Goal: Task Accomplishment & Management: Manage account settings

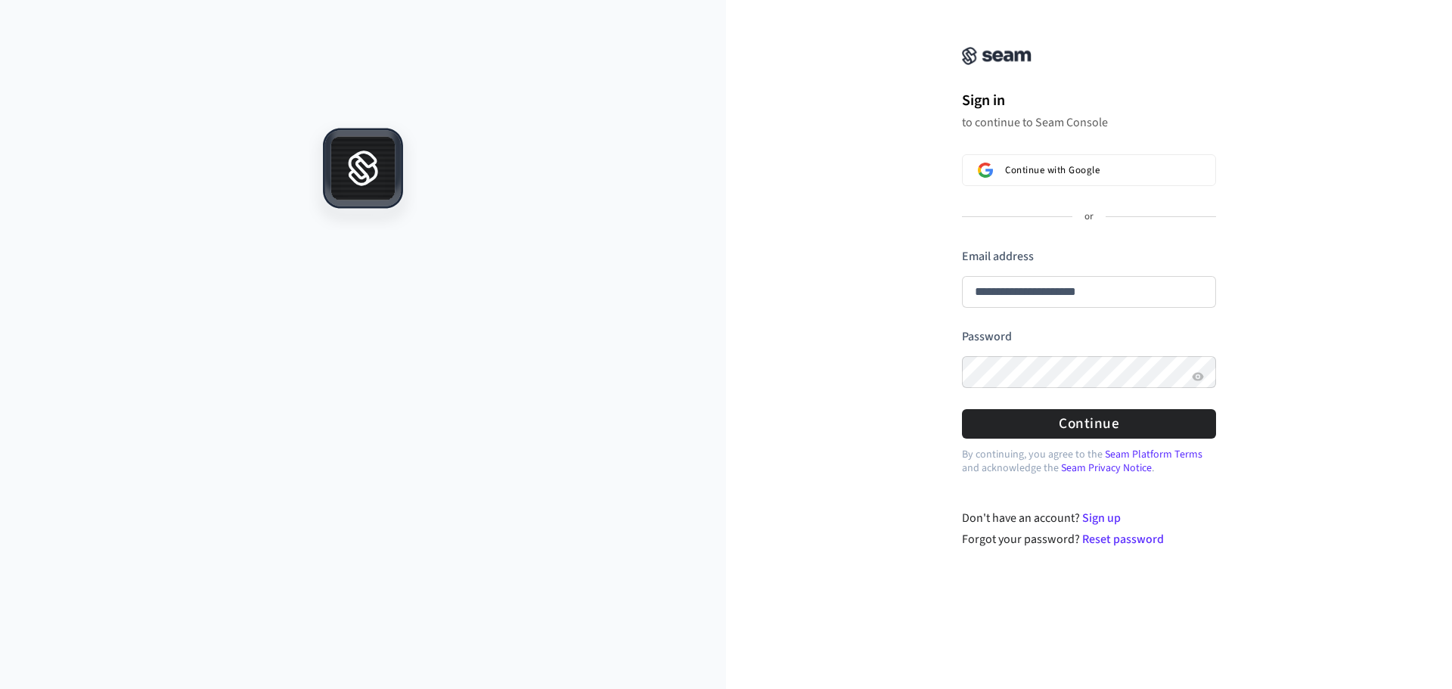
click at [1021, 324] on form "**********" at bounding box center [1089, 343] width 254 height 191
click at [1014, 433] on button "Continue" at bounding box center [1089, 423] width 254 height 29
type input "**********"
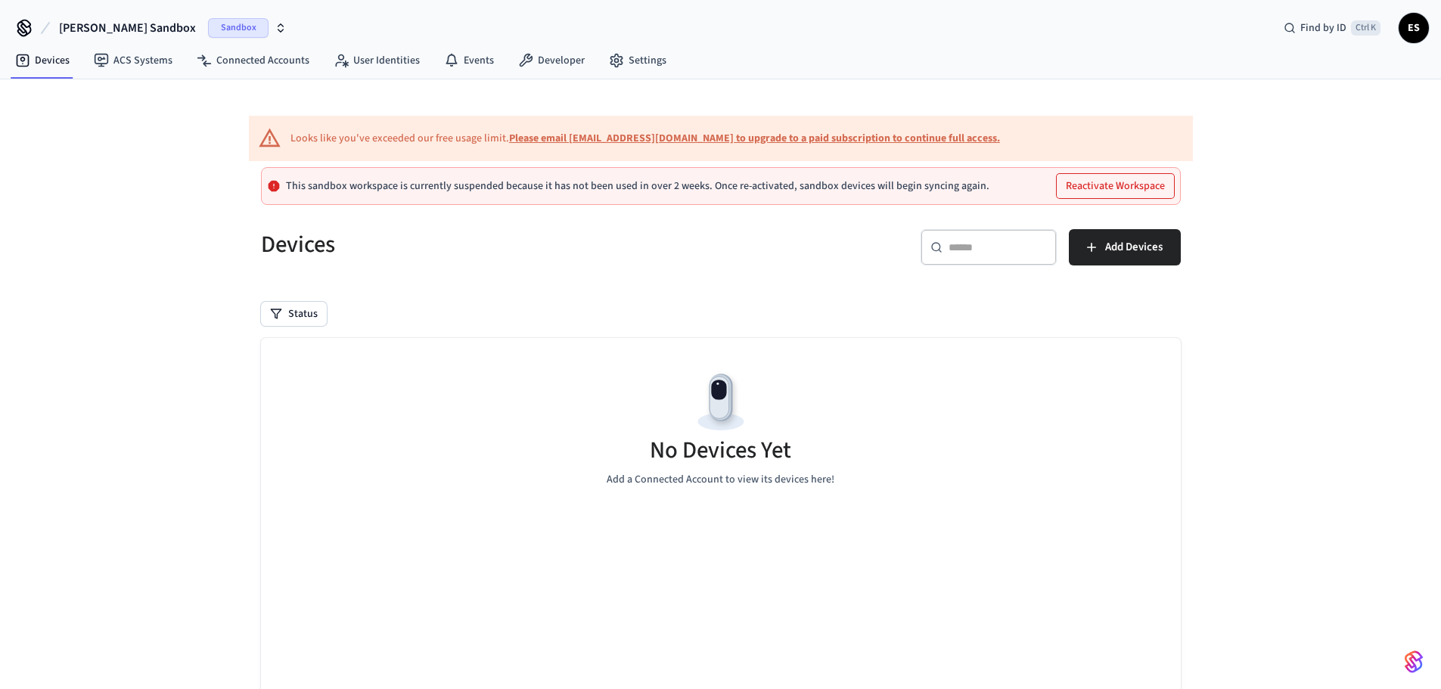
click at [96, 21] on span "[PERSON_NAME] Sandbox" at bounding box center [127, 28] width 137 height 18
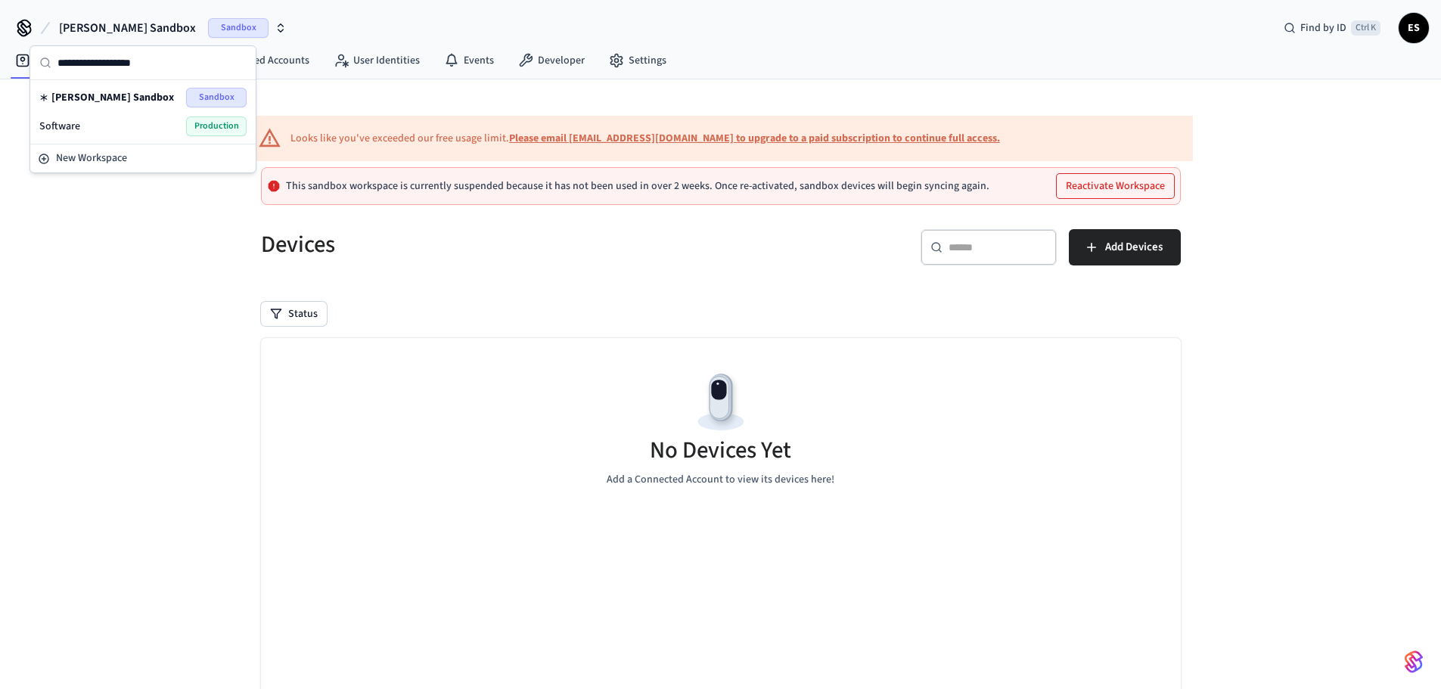
click at [135, 117] on div "Software Production" at bounding box center [142, 126] width 207 height 20
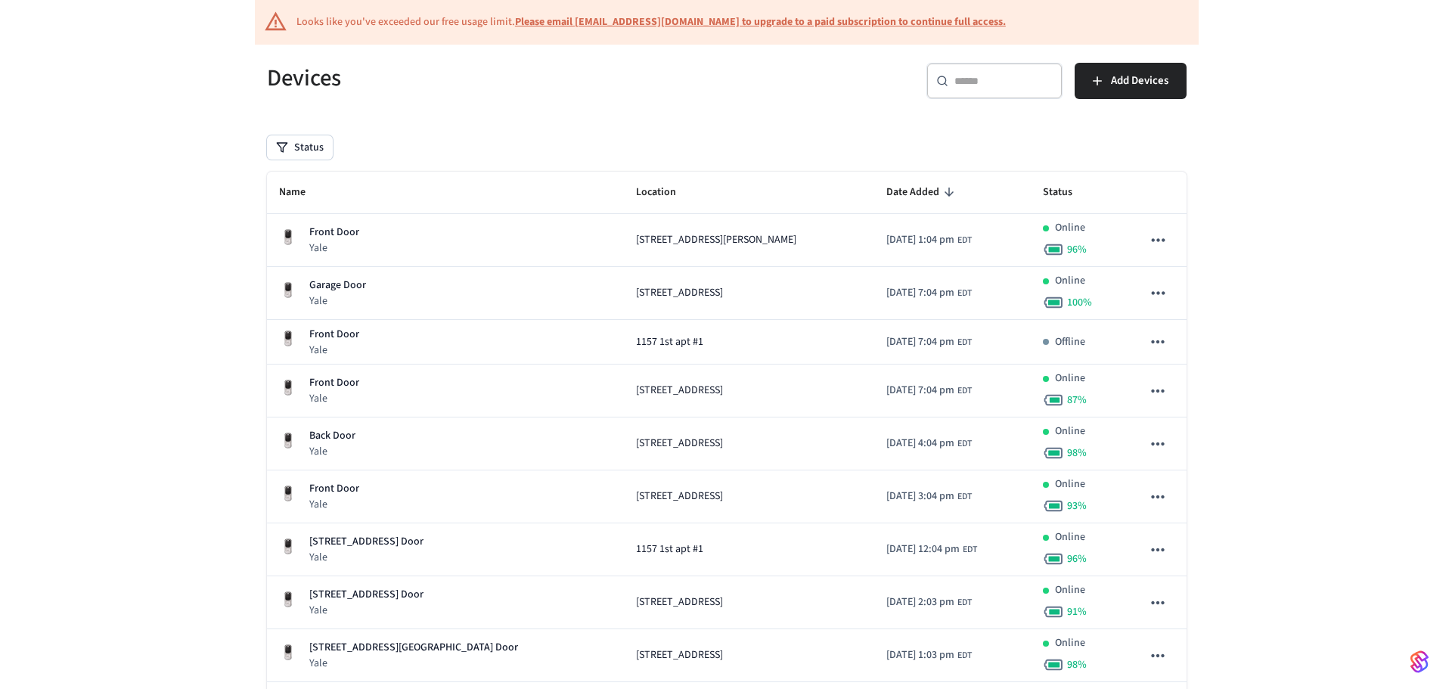
scroll to position [136, 0]
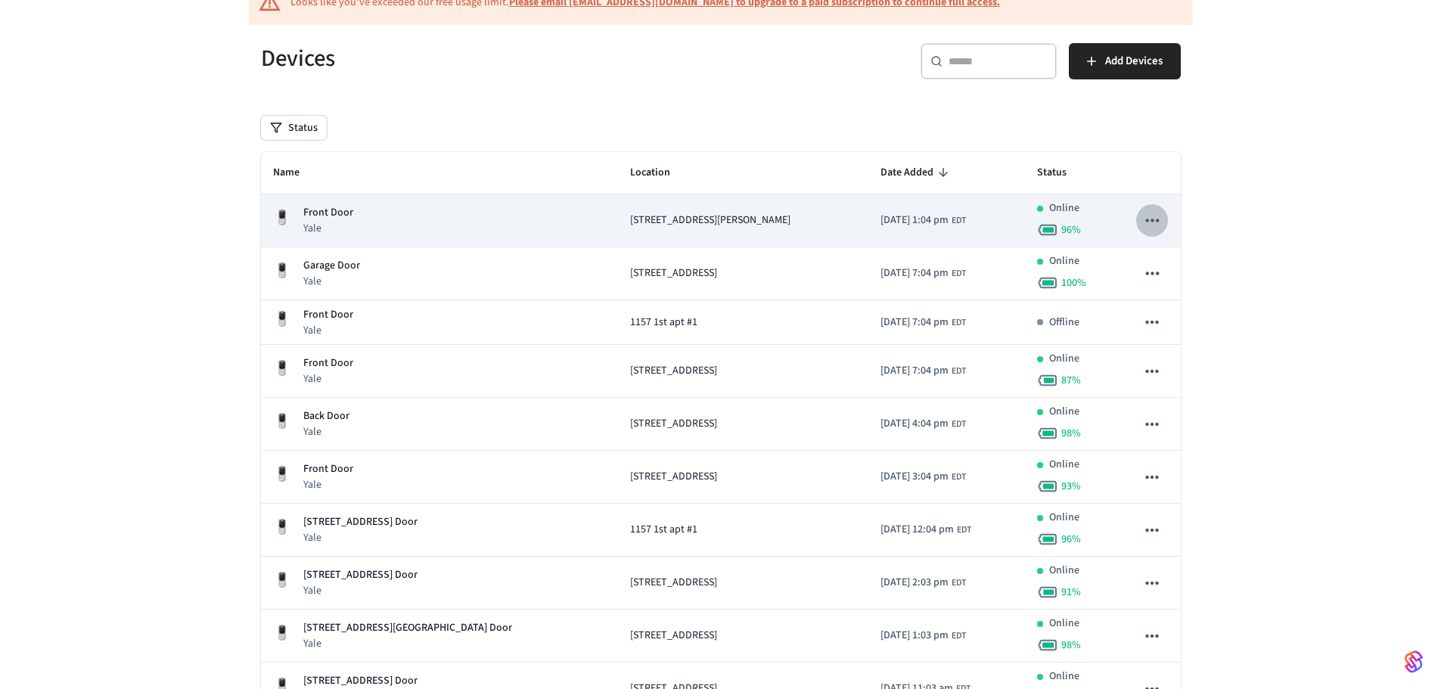
click at [1153, 219] on icon "sticky table" at bounding box center [1152, 220] width 13 height 3
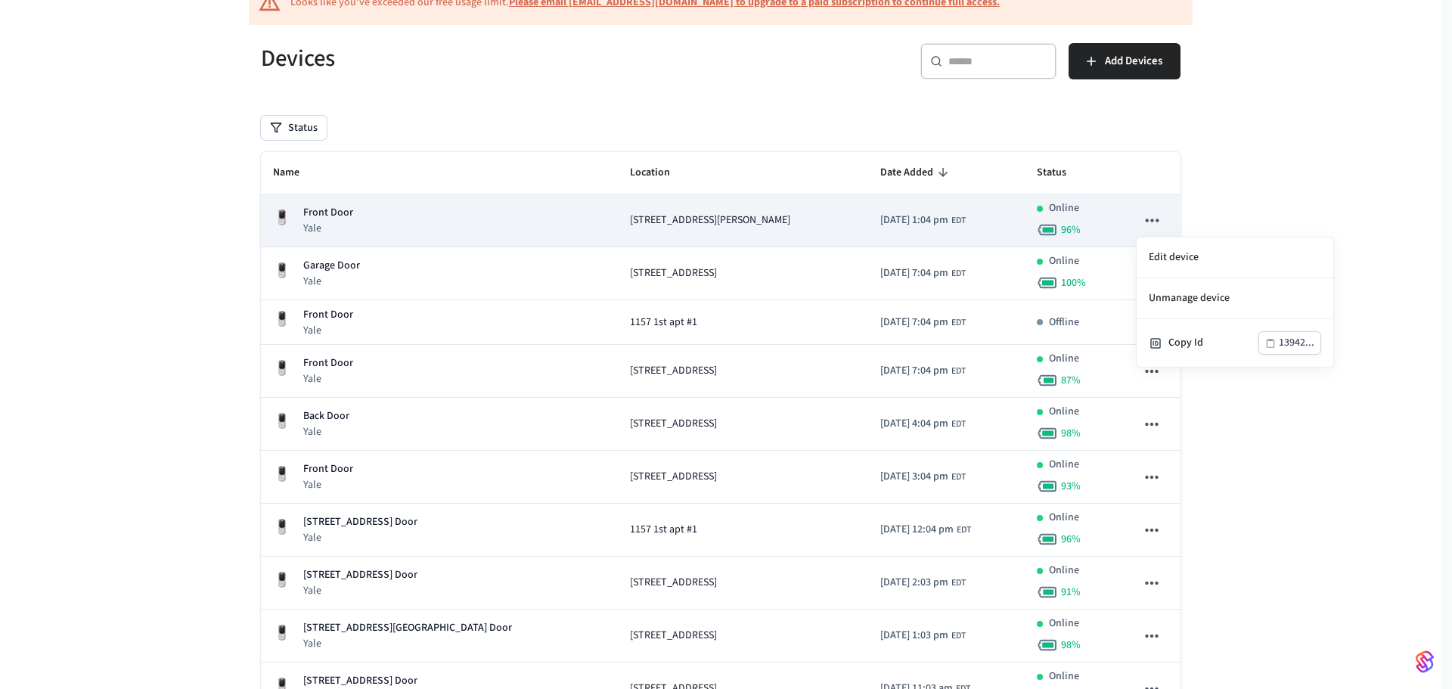
drag, startPoint x: 708, startPoint y: 220, endPoint x: 578, endPoint y: 217, distance: 130.1
click at [580, 217] on div at bounding box center [726, 344] width 1452 height 689
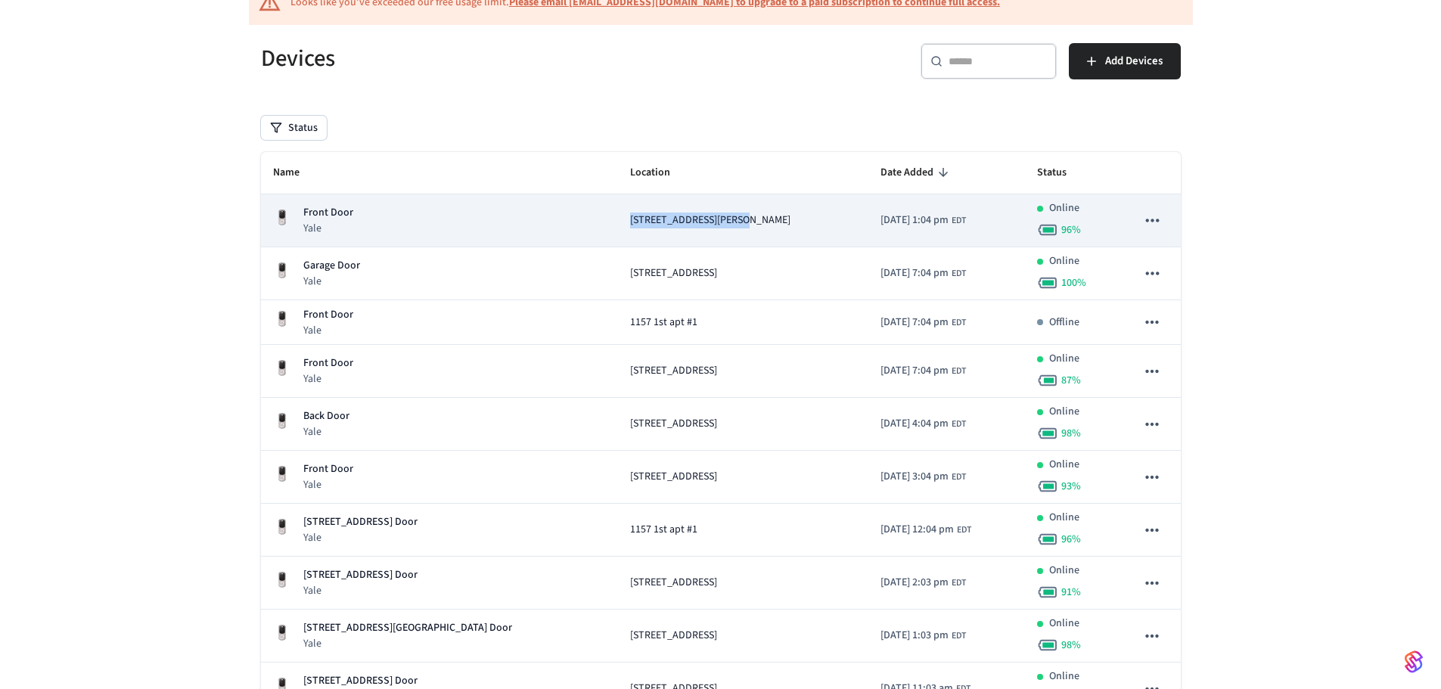
drag, startPoint x: 573, startPoint y: 217, endPoint x: 694, endPoint y: 229, distance: 121.6
click at [694, 229] on td "[STREET_ADDRESS][PERSON_NAME]" at bounding box center [743, 220] width 250 height 53
copy span "[STREET_ADDRESS][PERSON_NAME]"
click at [1147, 228] on icon "sticky table" at bounding box center [1152, 220] width 20 height 20
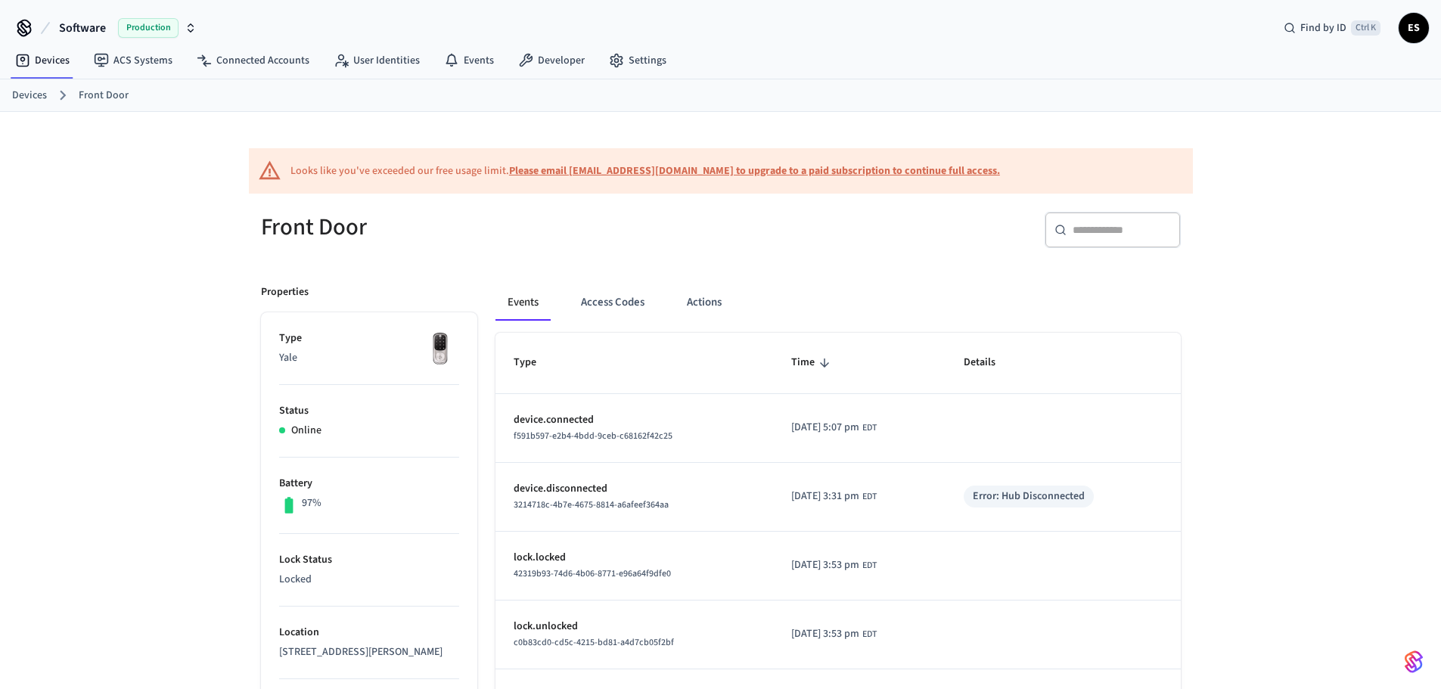
click at [110, 97] on link "Front Door" at bounding box center [104, 96] width 50 height 16
click at [341, 224] on h5 "Front Door" at bounding box center [486, 227] width 451 height 31
click at [36, 97] on link "Devices" at bounding box center [29, 96] width 35 height 16
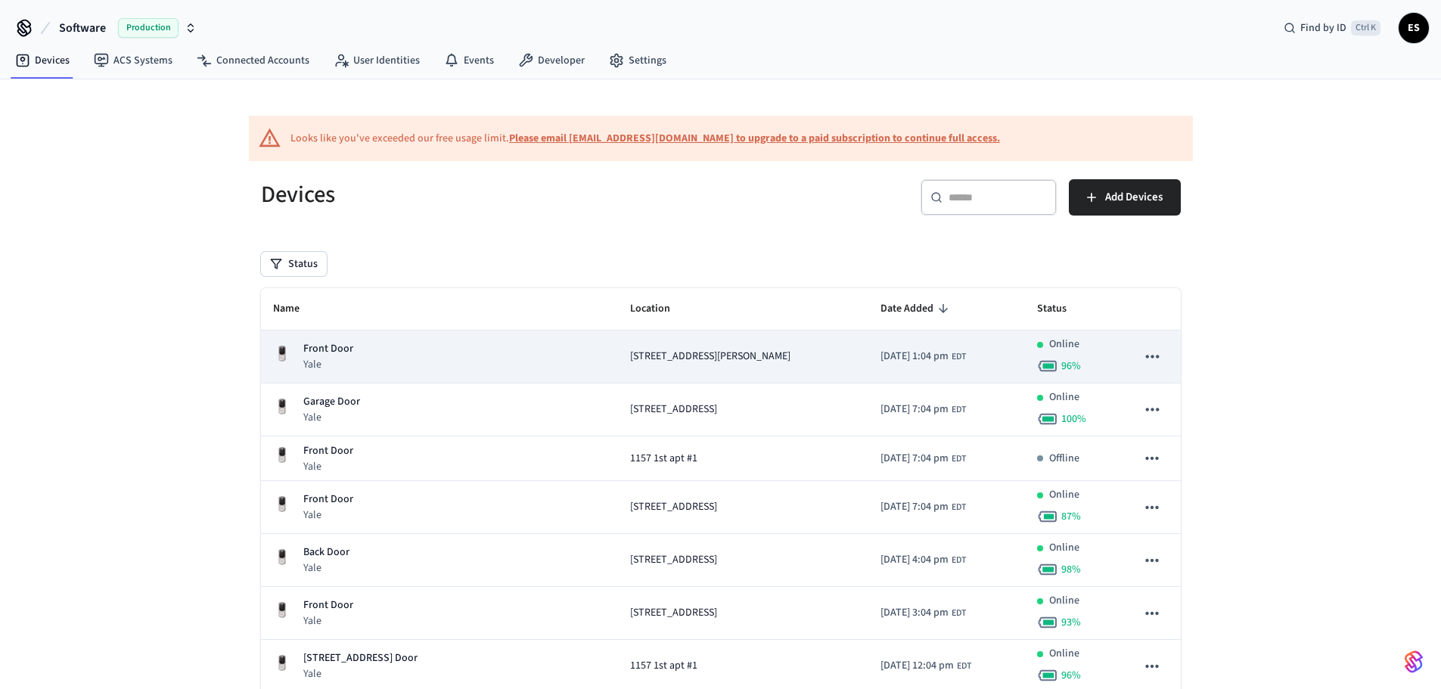
click at [1155, 351] on icon "sticky table" at bounding box center [1152, 356] width 20 height 20
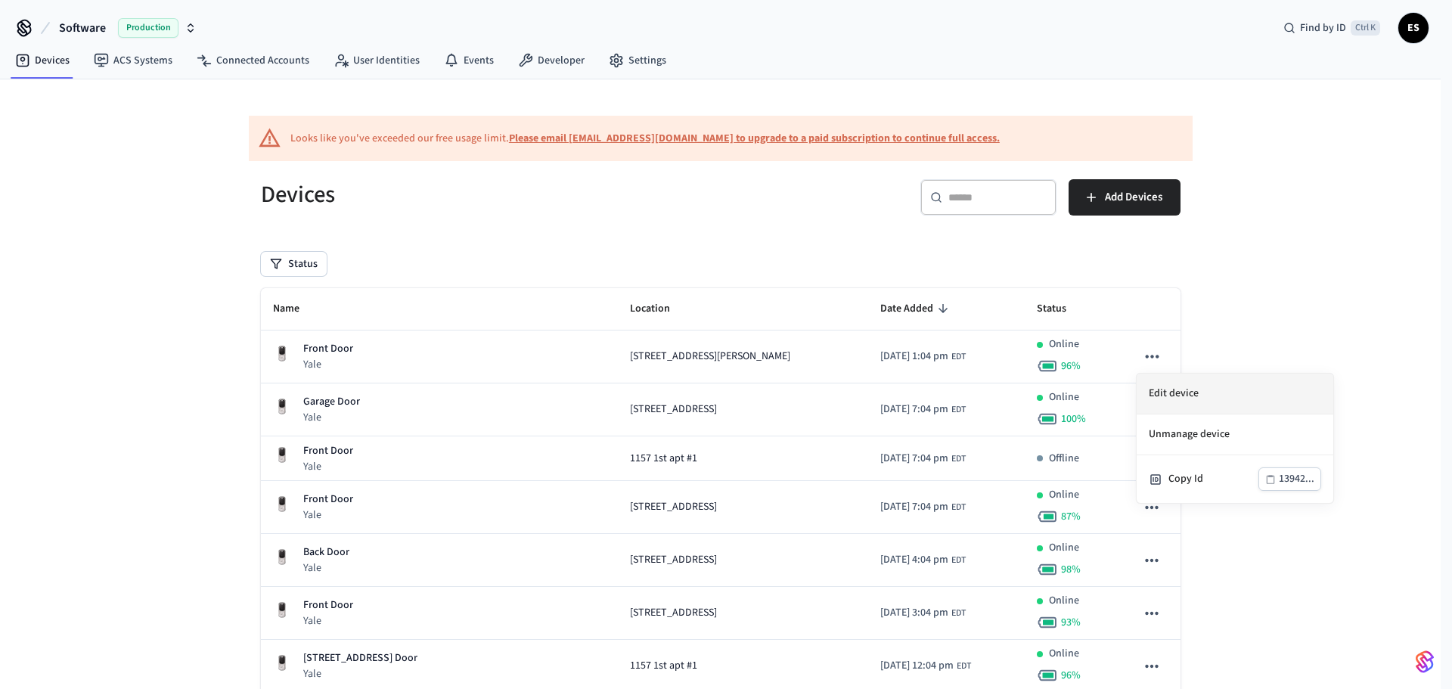
click at [1176, 387] on li "Edit device" at bounding box center [1235, 394] width 197 height 41
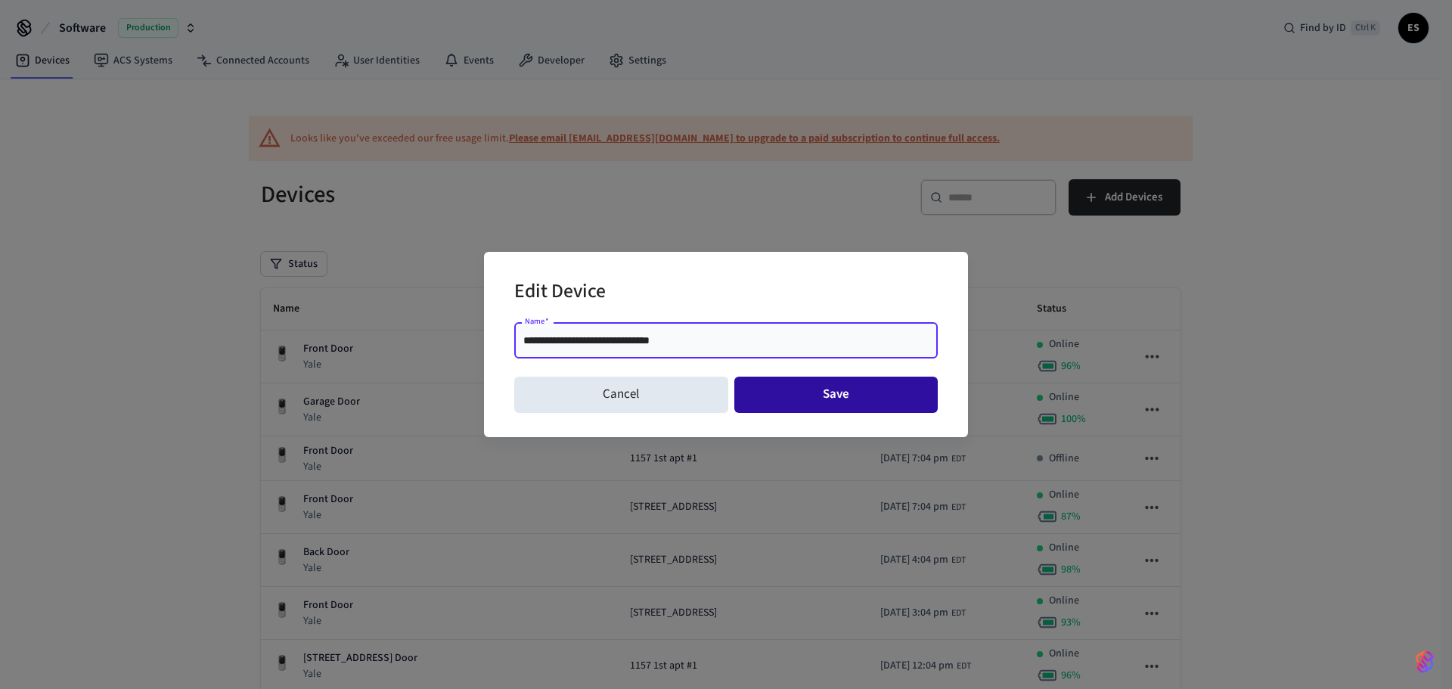
type input "**********"
click at [790, 393] on button "Save" at bounding box center [836, 395] width 204 height 36
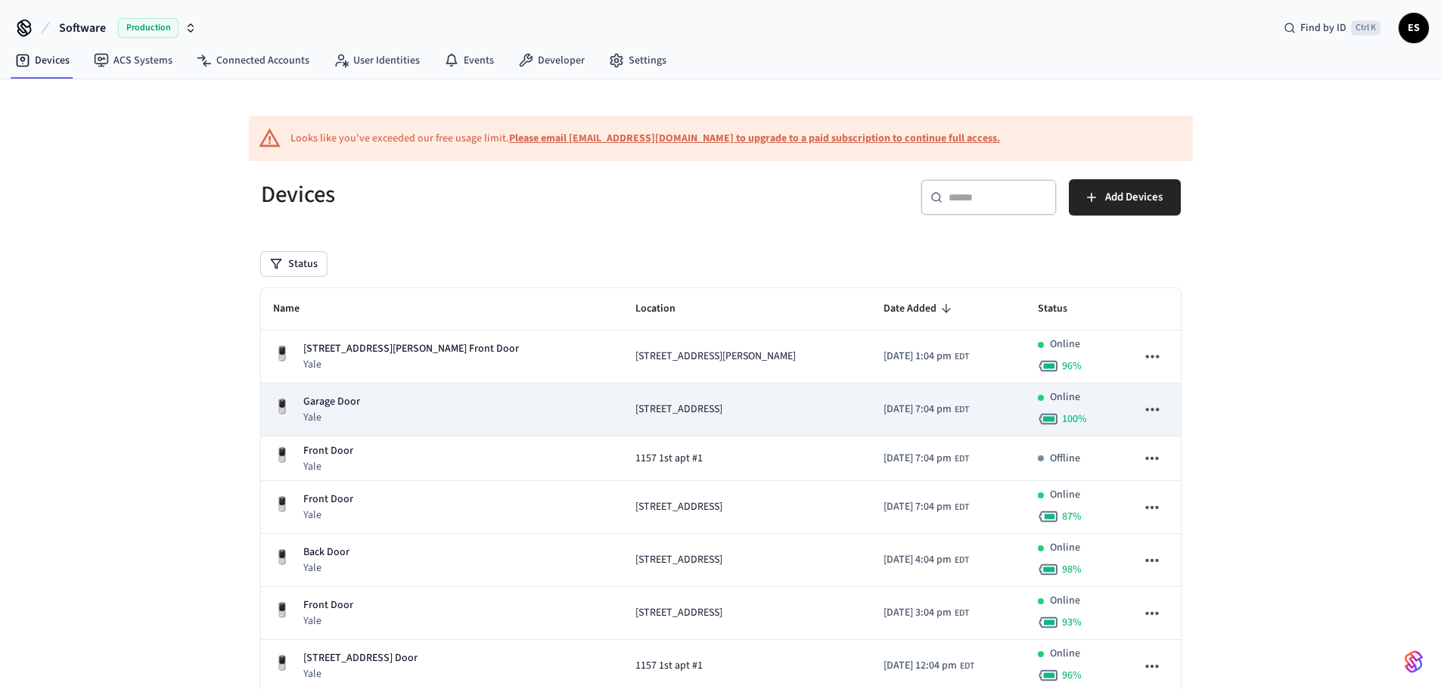
copy span "[STREET_ADDRESS]"
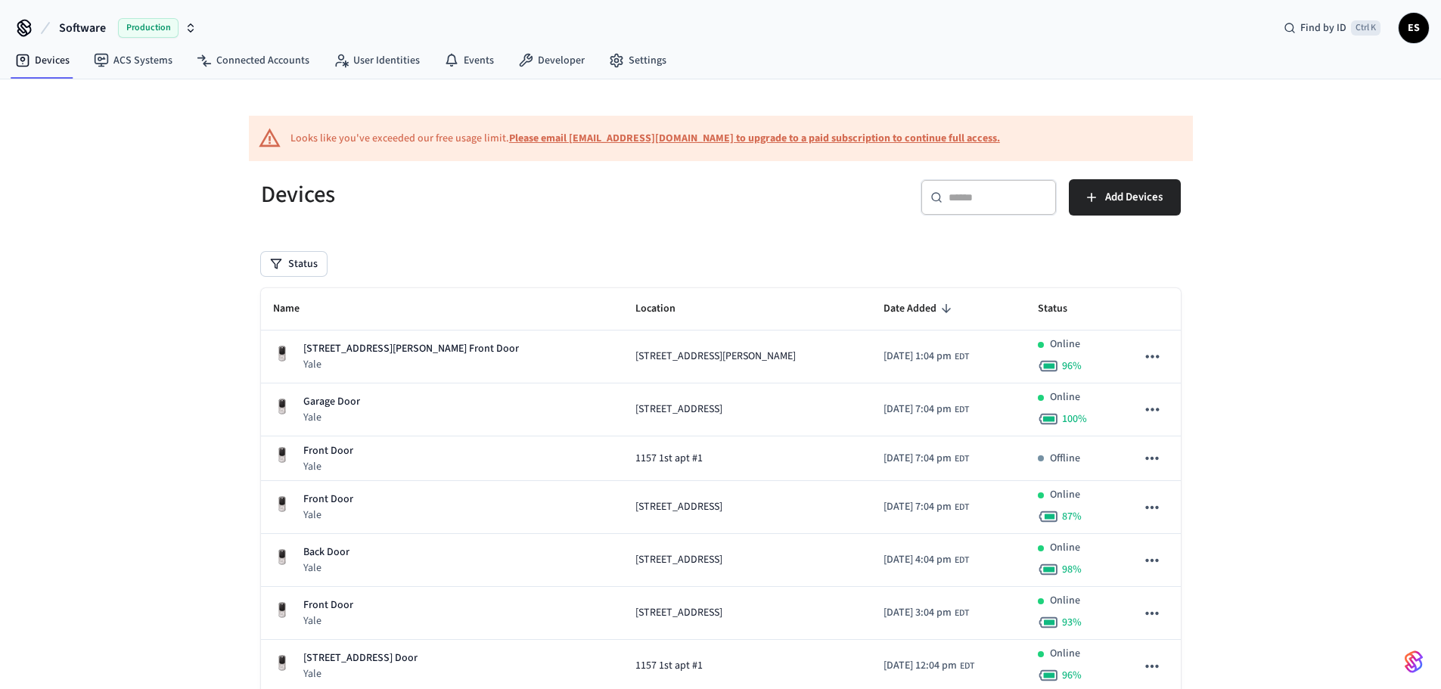
drag, startPoint x: 695, startPoint y: 412, endPoint x: 1181, endPoint y: 415, distance: 486.4
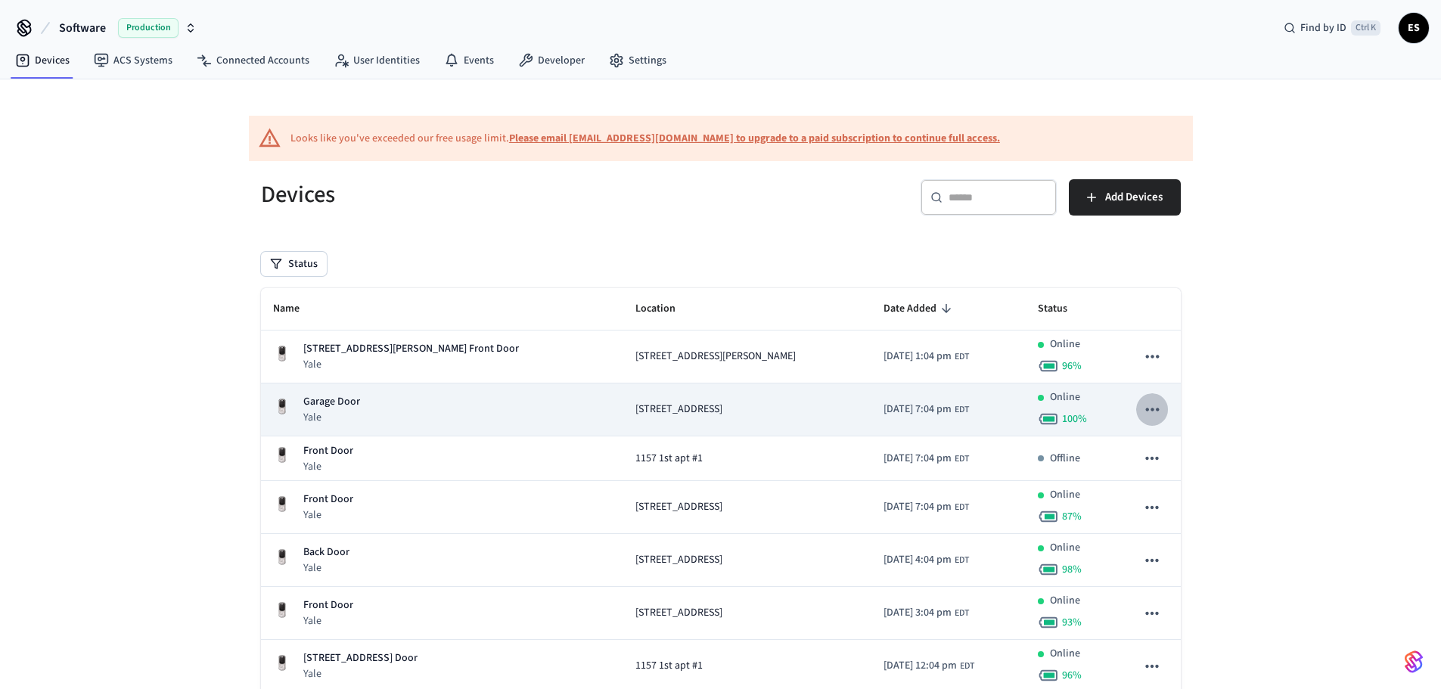
click at [1150, 405] on icon "sticky table" at bounding box center [1152, 409] width 20 height 20
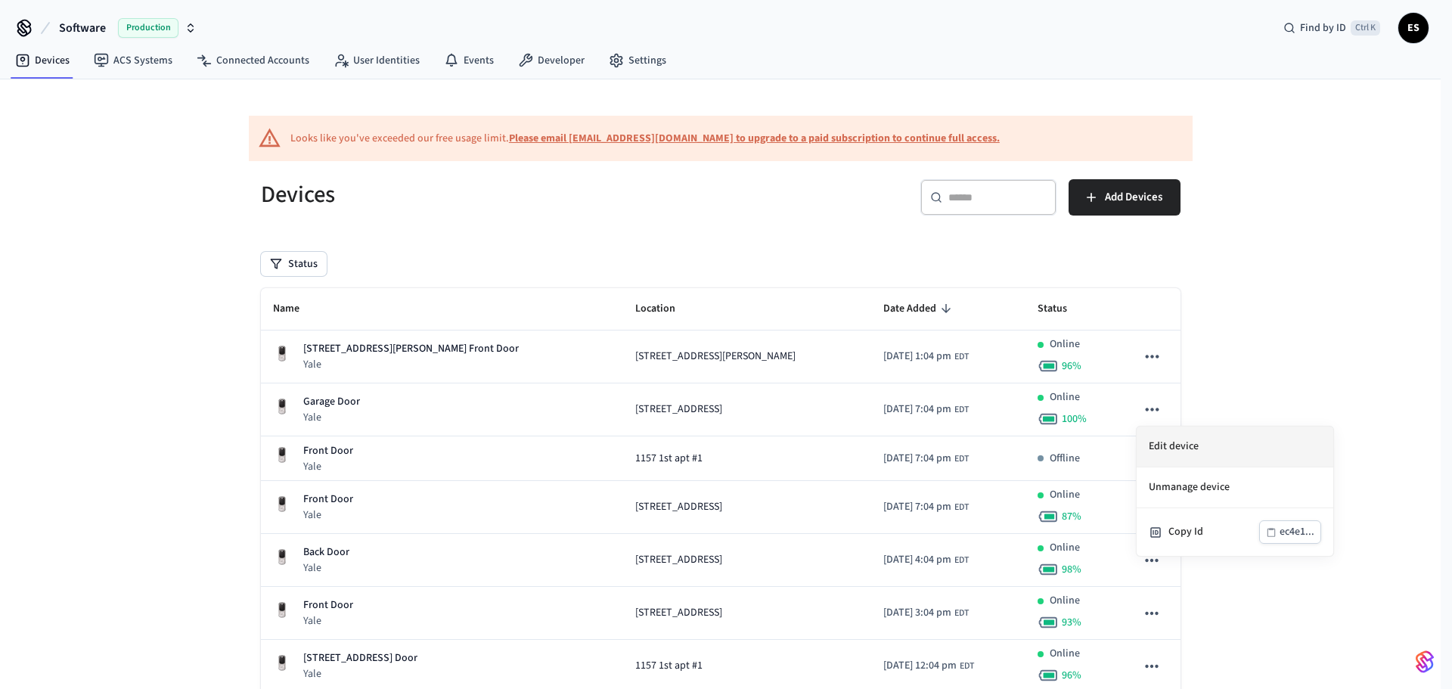
click at [1182, 439] on li "Edit device" at bounding box center [1235, 447] width 197 height 41
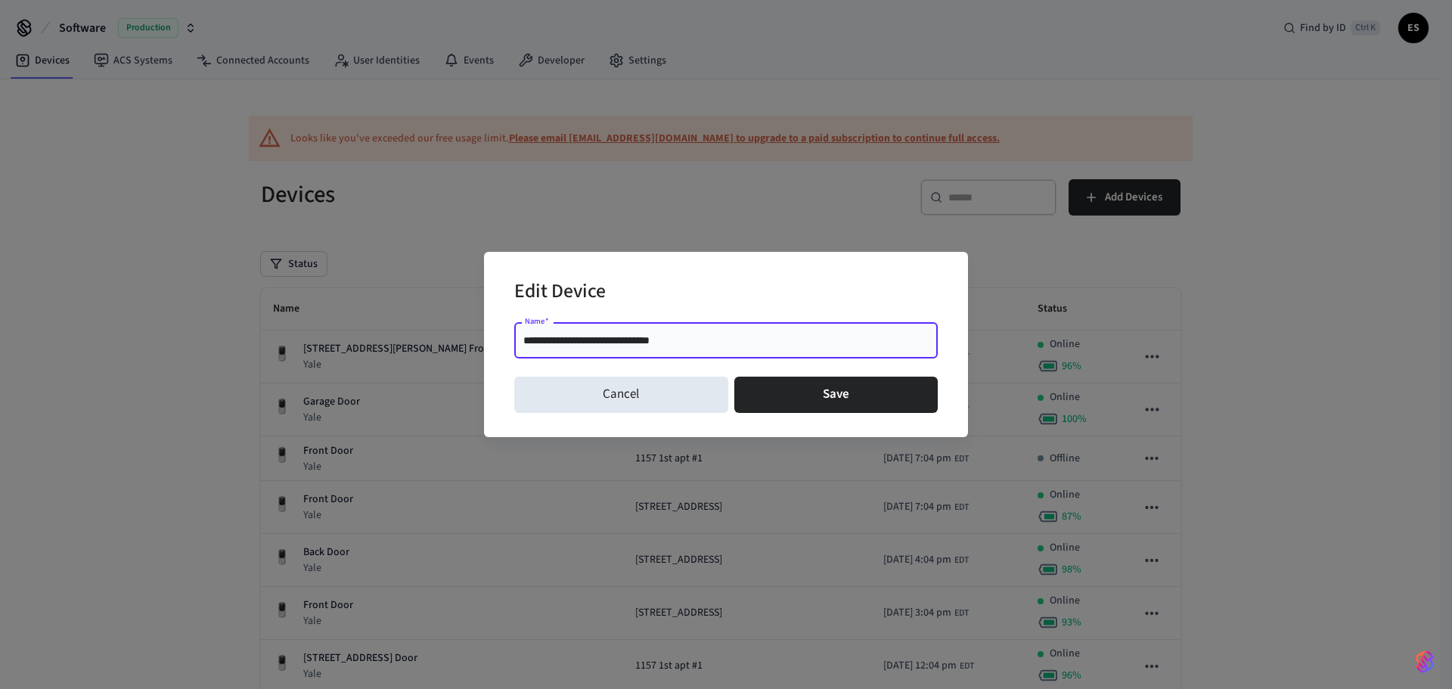
drag, startPoint x: 688, startPoint y: 343, endPoint x: 278, endPoint y: 342, distance: 410.7
click at [278, 342] on div "**********" at bounding box center [726, 344] width 1452 height 689
type input "**********"
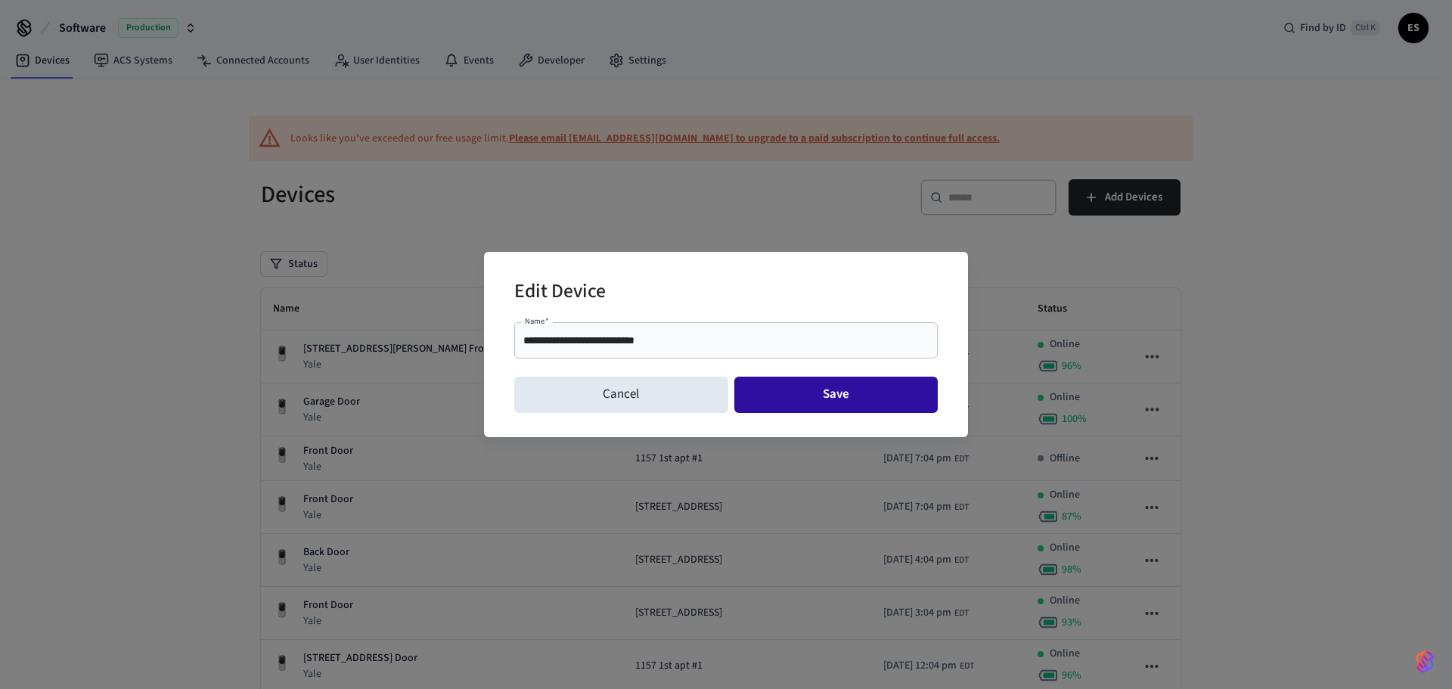
click at [803, 388] on button "Save" at bounding box center [836, 395] width 204 height 36
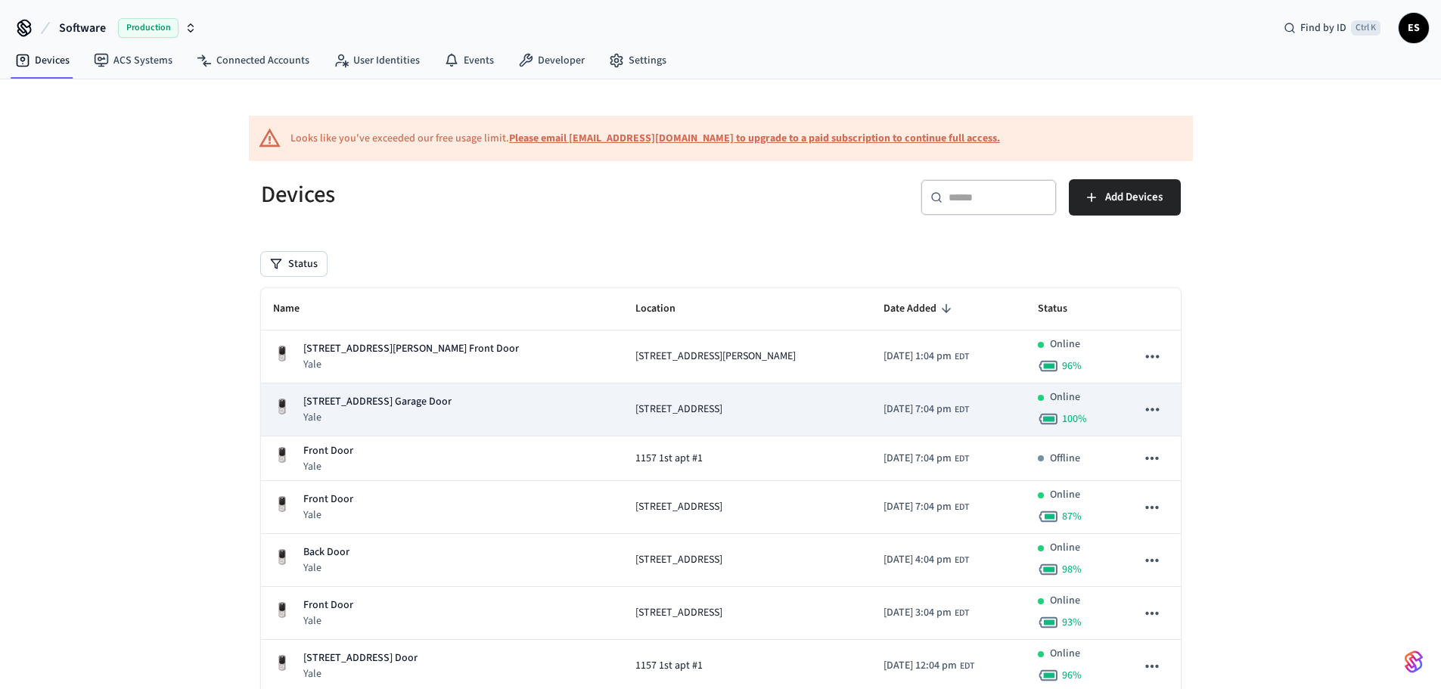
copy span "[STREET_ADDRESS]"
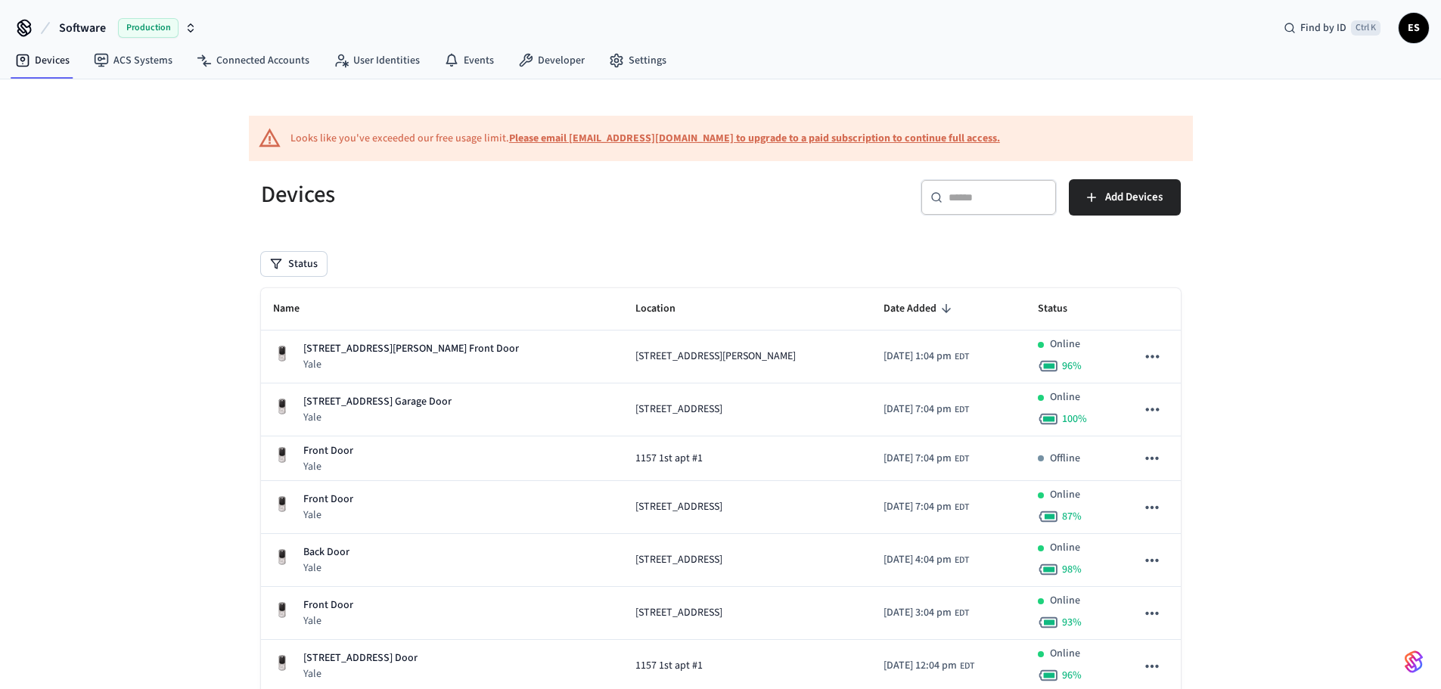
drag, startPoint x: 684, startPoint y: 414, endPoint x: 863, endPoint y: -39, distance: 487.2
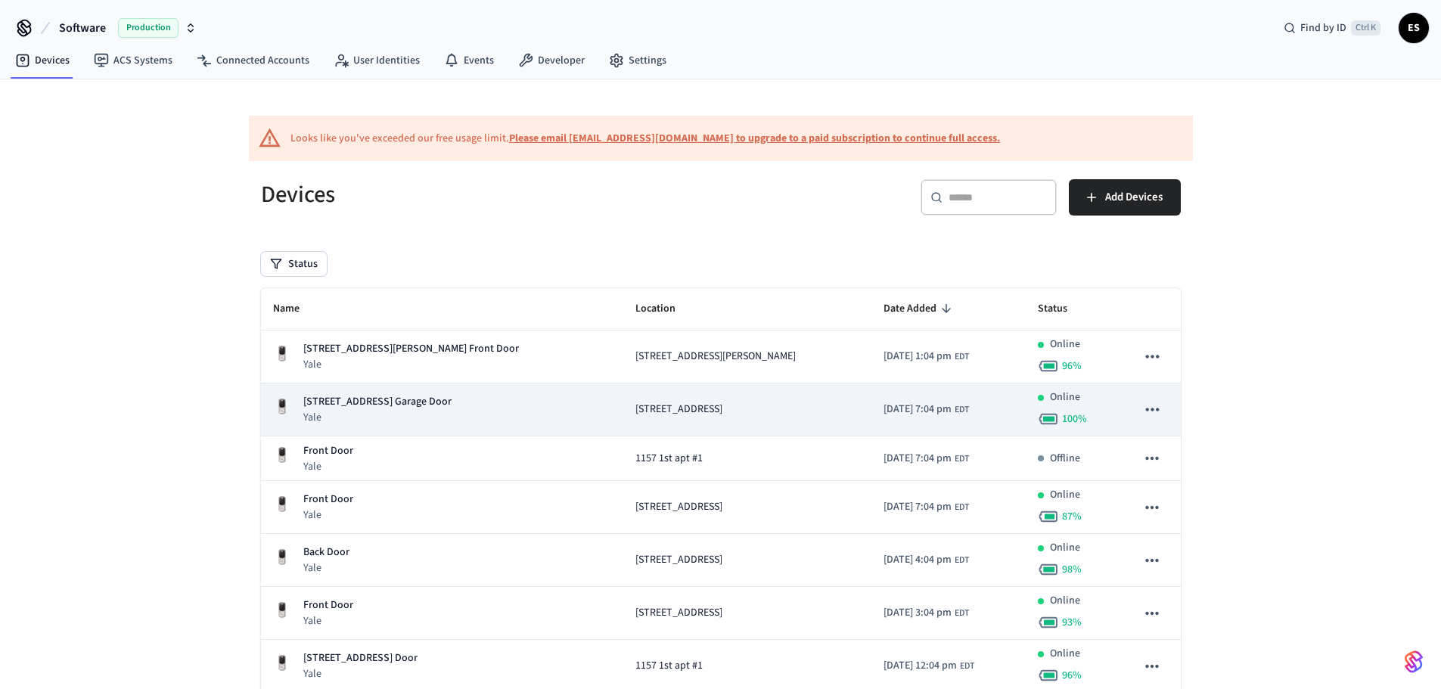
click at [1147, 414] on icon "sticky table" at bounding box center [1152, 409] width 20 height 20
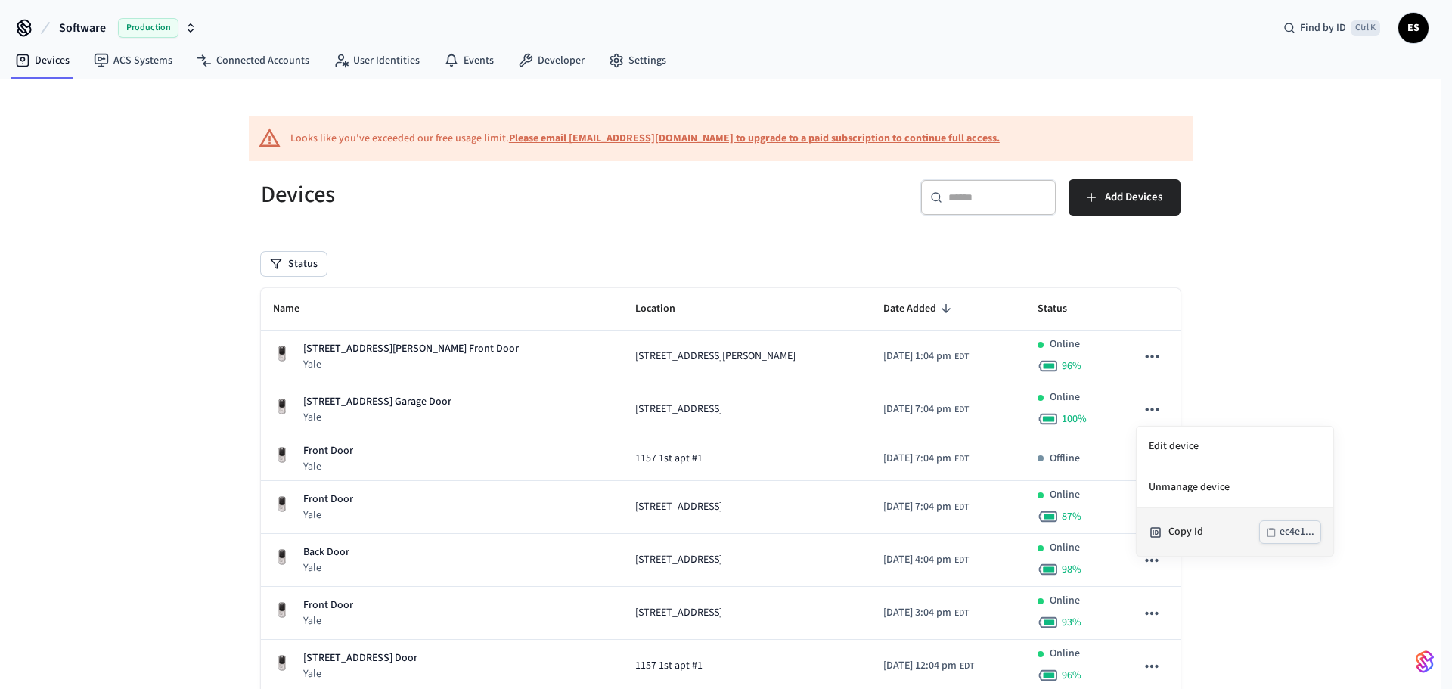
click at [1199, 523] on div "Copy Id ec4e1..." at bounding box center [1235, 531] width 172 height 23
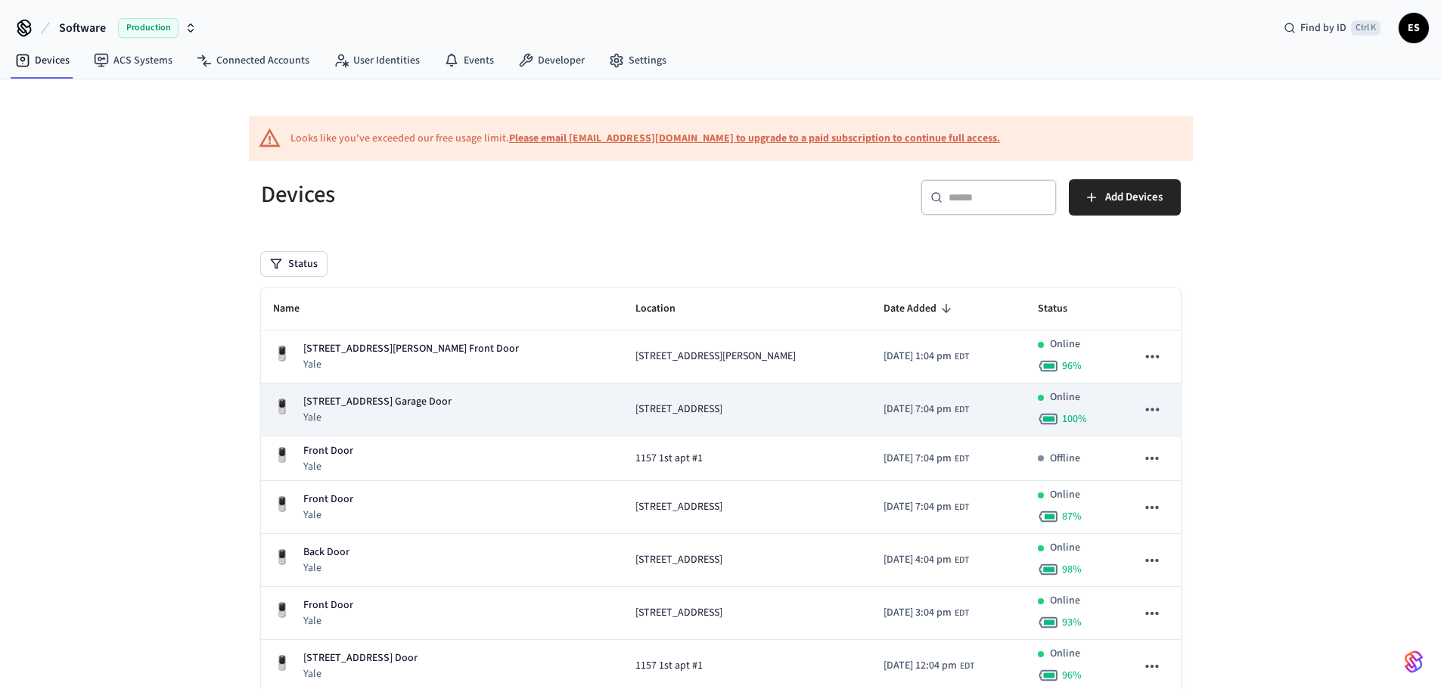
copy div "[STREET_ADDRESS] Garage Door"
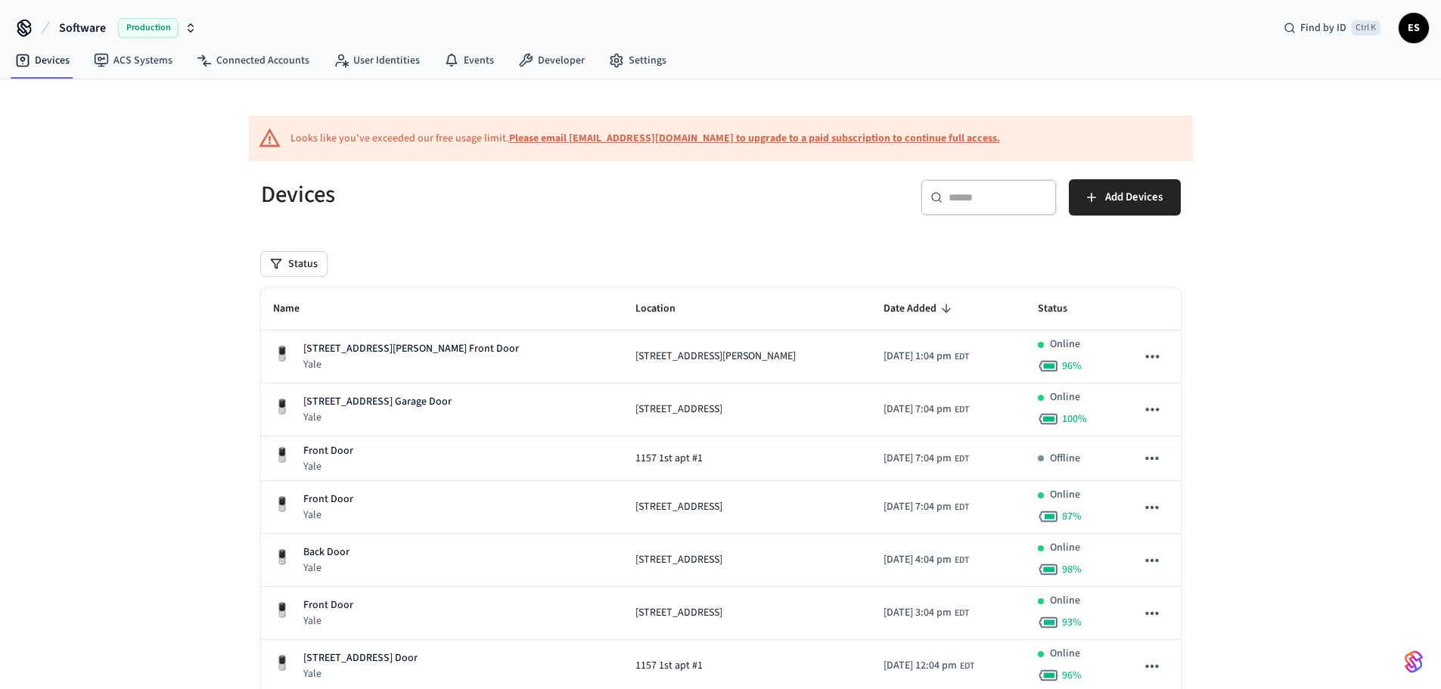
drag, startPoint x: 463, startPoint y: 393, endPoint x: 726, endPoint y: 3, distance: 470.1
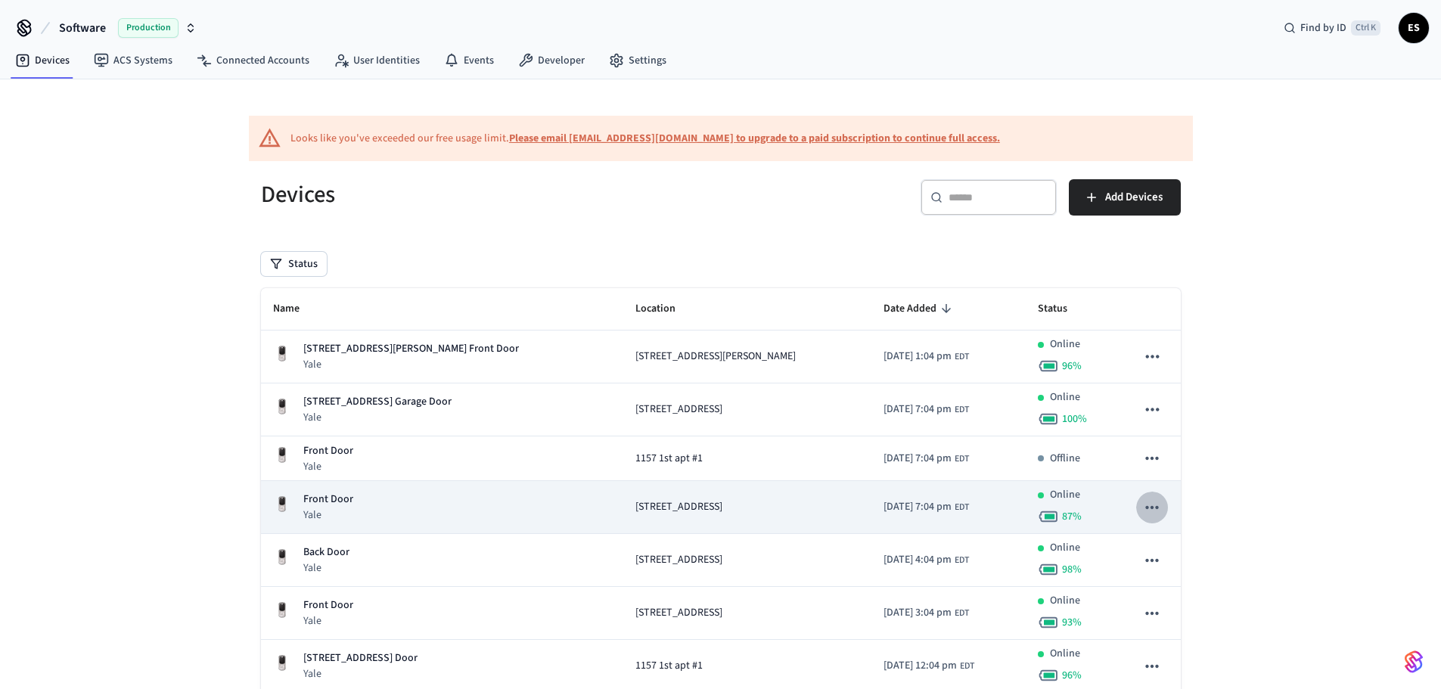
click at [1148, 505] on icon "sticky table" at bounding box center [1152, 508] width 20 height 20
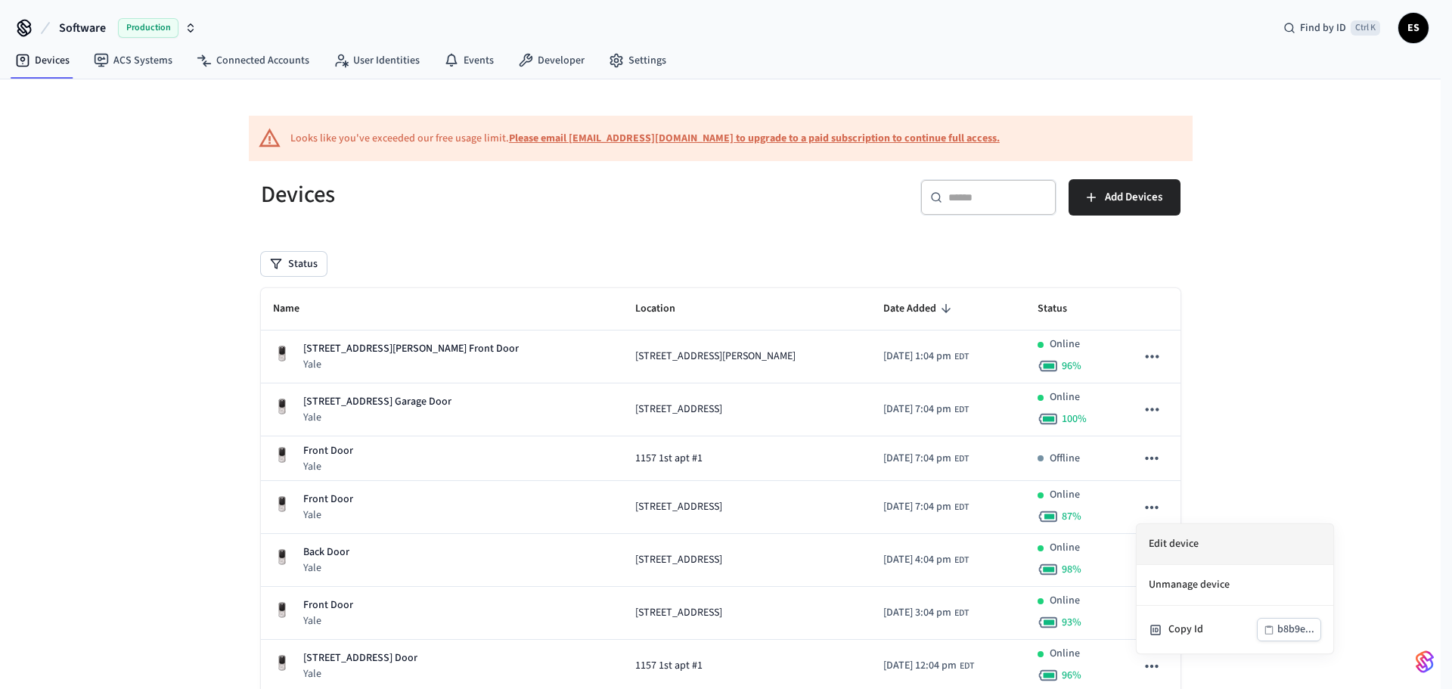
click at [1184, 535] on li "Edit device" at bounding box center [1235, 544] width 197 height 41
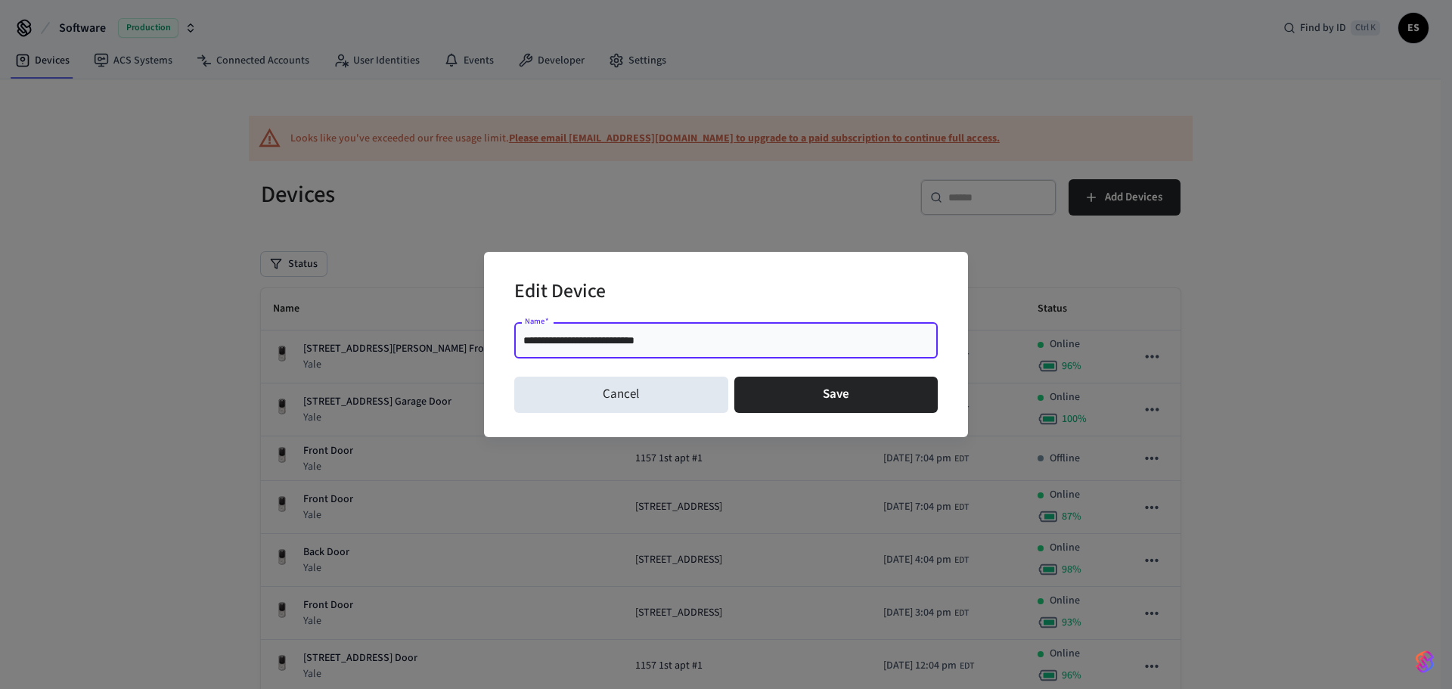
click at [681, 343] on input "**********" at bounding box center [725, 340] width 405 height 15
type input "**********"
click at [806, 383] on button "Save" at bounding box center [836, 395] width 204 height 36
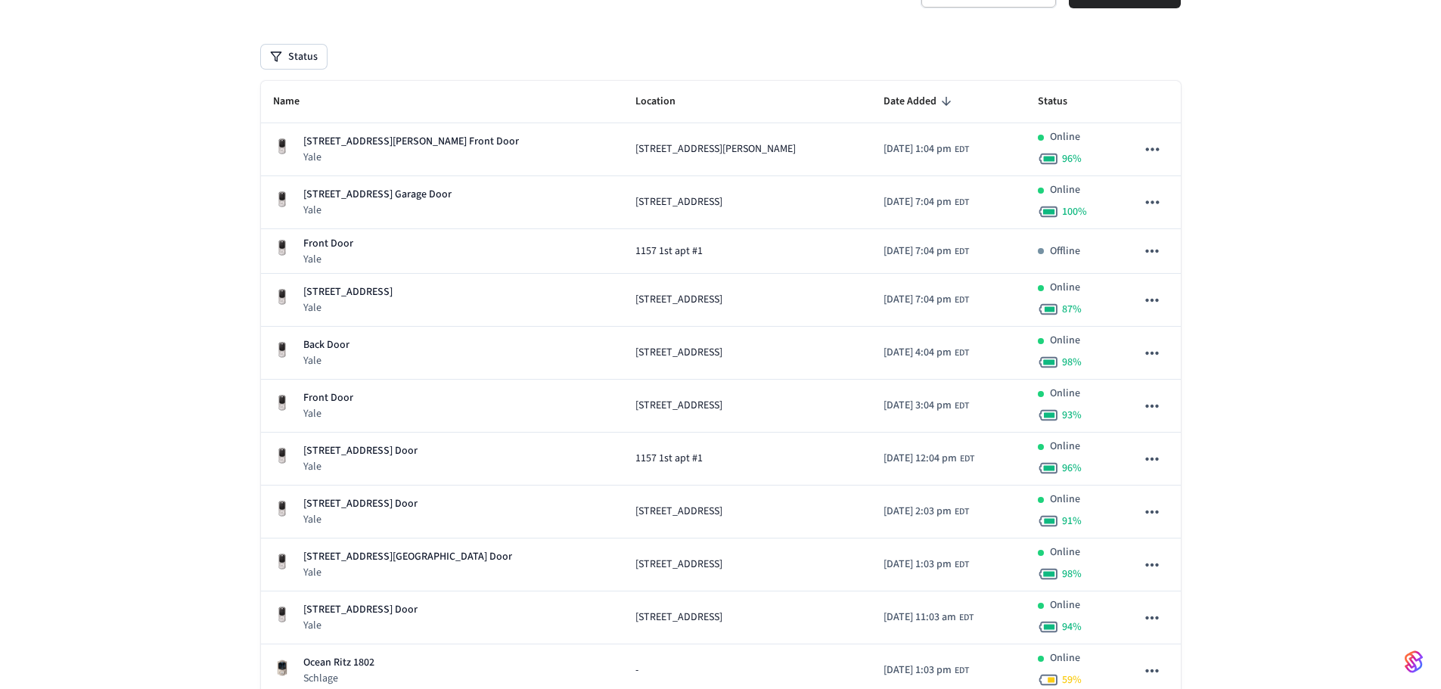
scroll to position [57, 0]
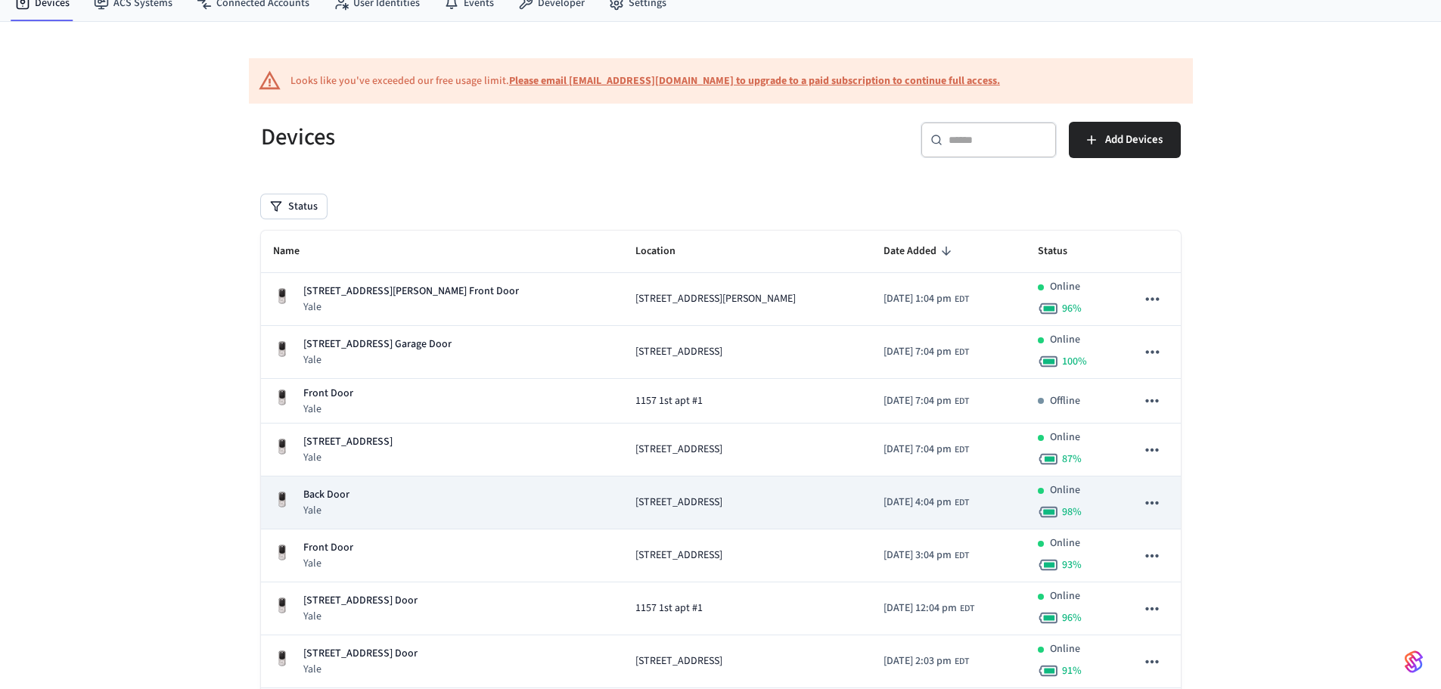
copy span "[STREET_ADDRESS]"
drag, startPoint x: 753, startPoint y: 500, endPoint x: 1087, endPoint y: 509, distance: 334.4
click at [1087, 509] on tr "Back Door Yale 546D Rosedale Ave [DATE] 4:04 pm EDT Online 98 %" at bounding box center [721, 503] width 920 height 53
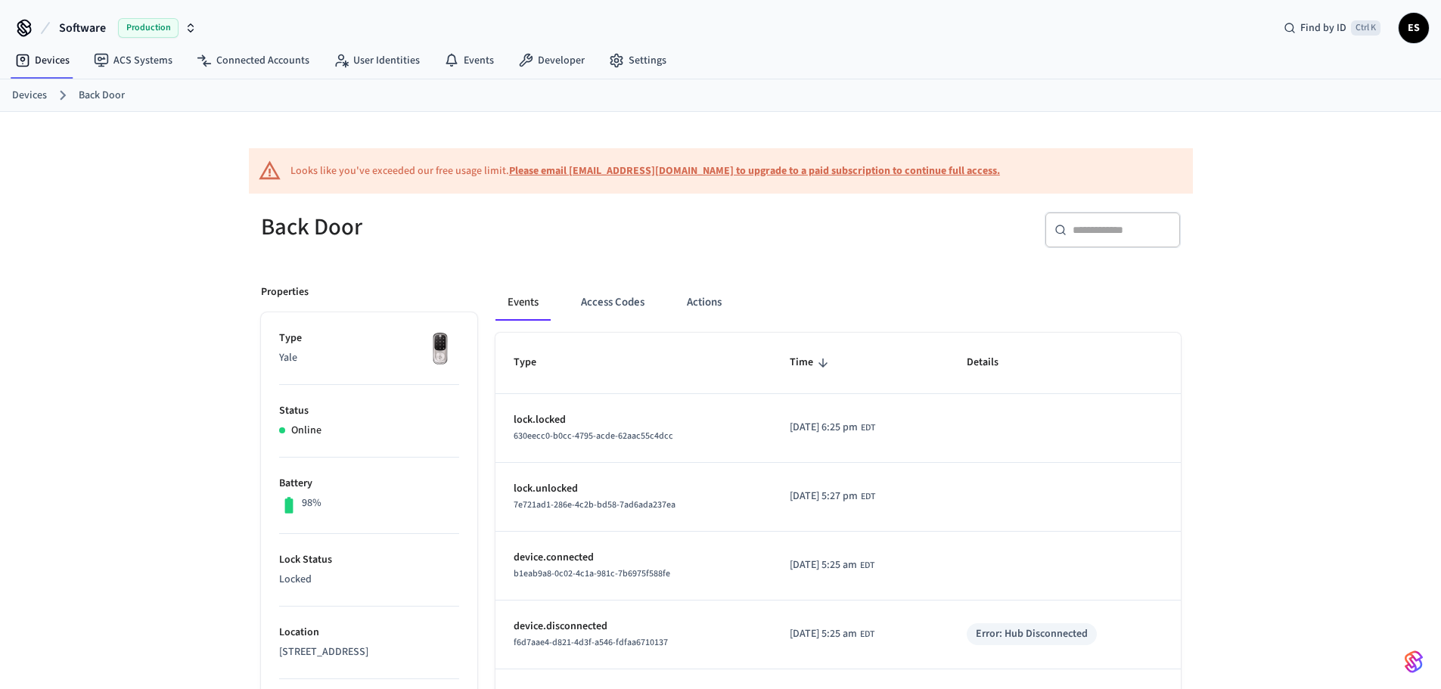
click at [50, 95] on ol "Devices Back Door" at bounding box center [726, 95] width 1429 height 20
click at [39, 92] on link "Devices" at bounding box center [29, 96] width 35 height 16
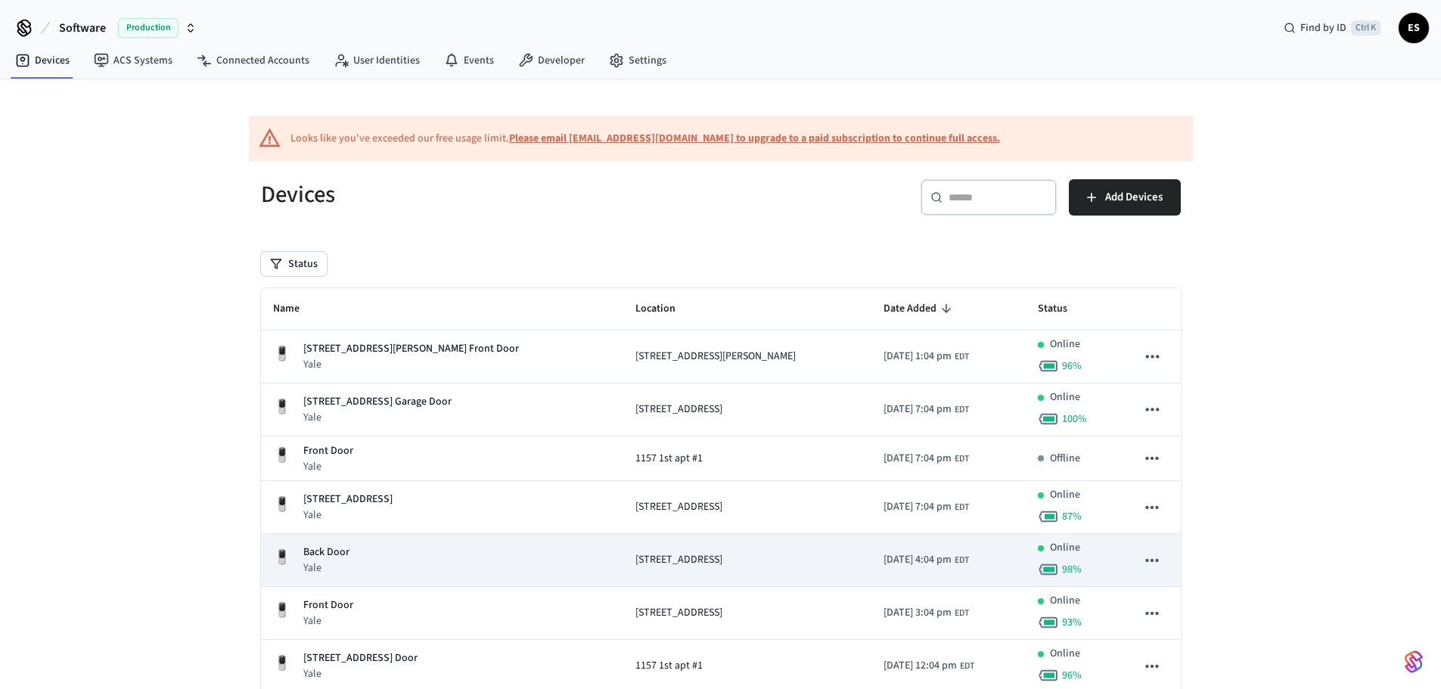
click at [1150, 558] on icon "sticky table" at bounding box center [1152, 561] width 20 height 20
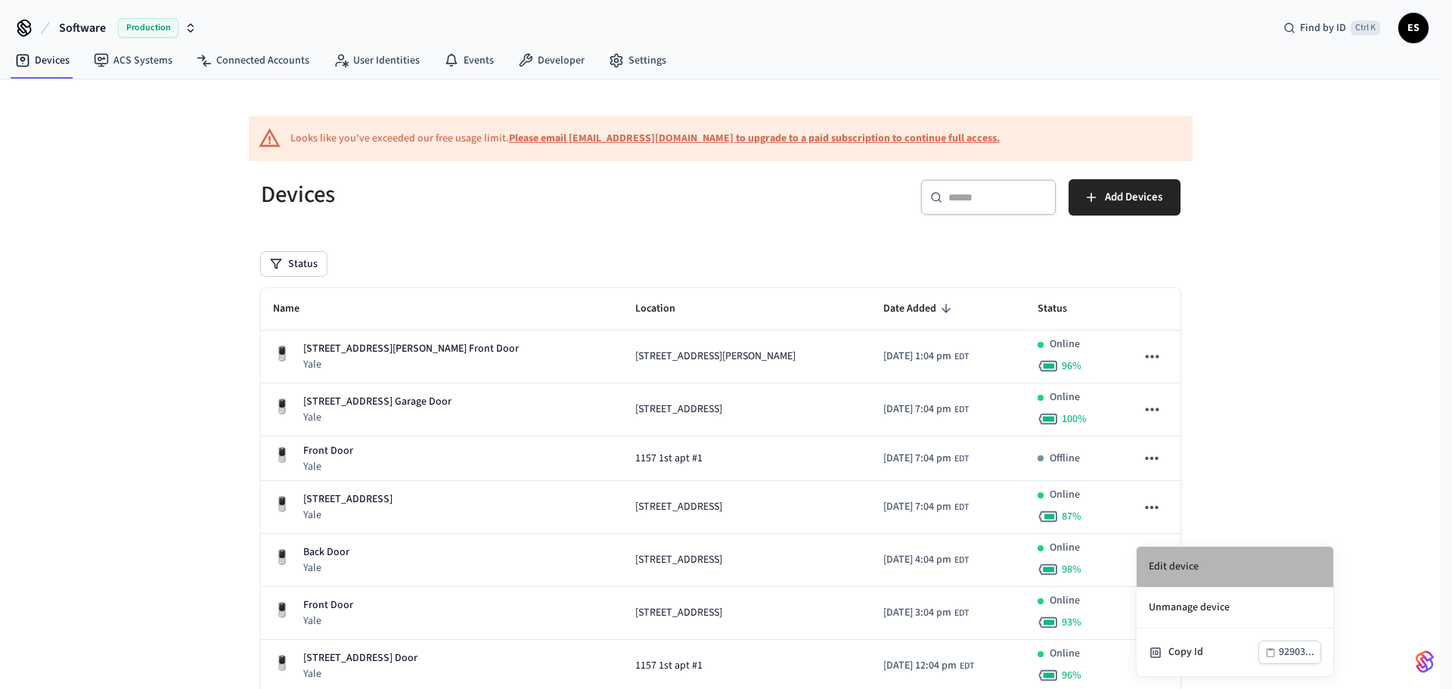
click at [1160, 565] on li "Edit device" at bounding box center [1235, 567] width 197 height 41
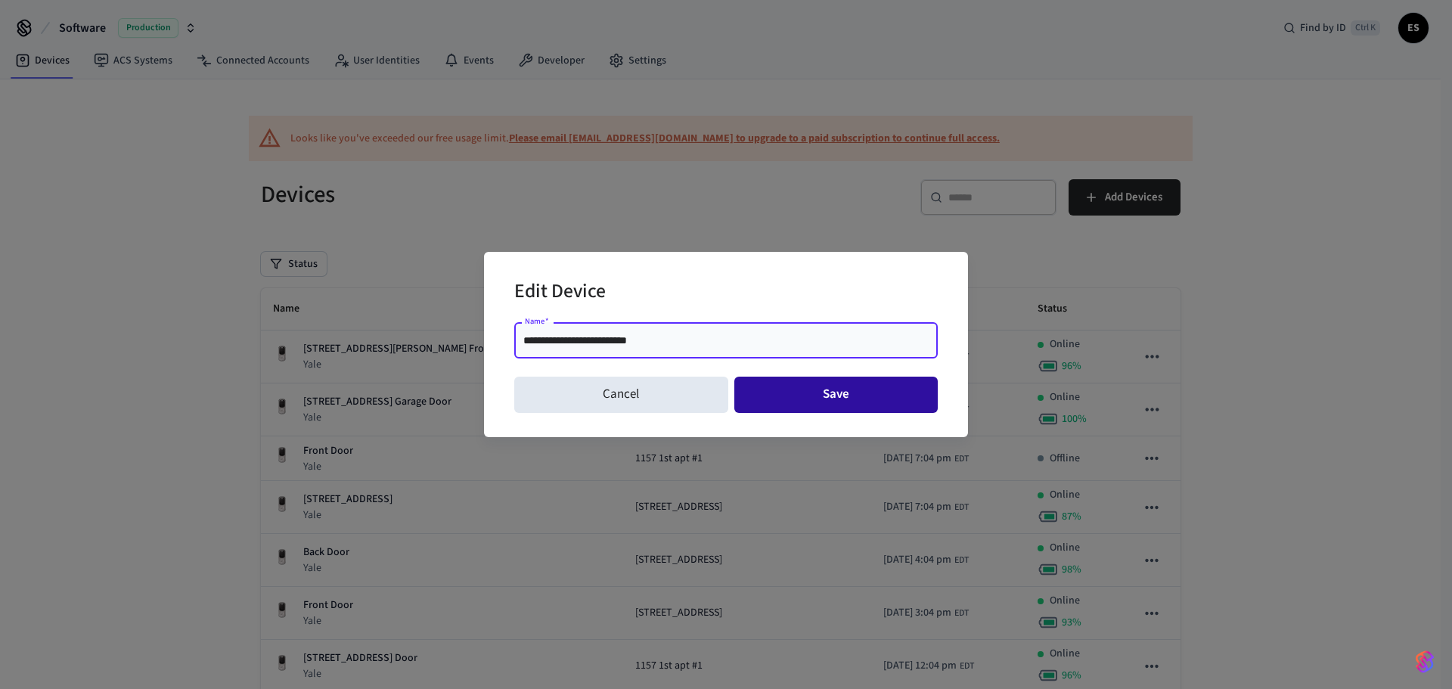
type input "**********"
click at [743, 402] on button "Save" at bounding box center [836, 395] width 204 height 36
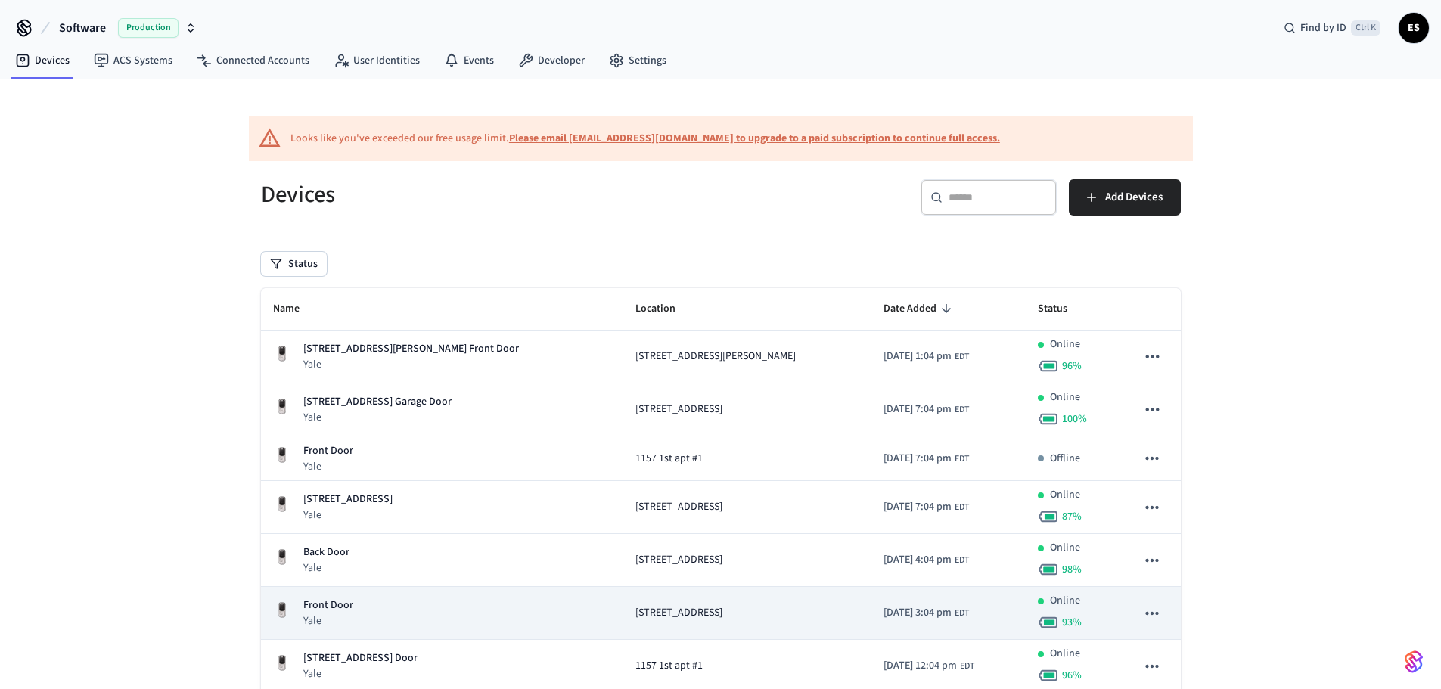
click at [1156, 607] on icon "sticky table" at bounding box center [1152, 614] width 20 height 20
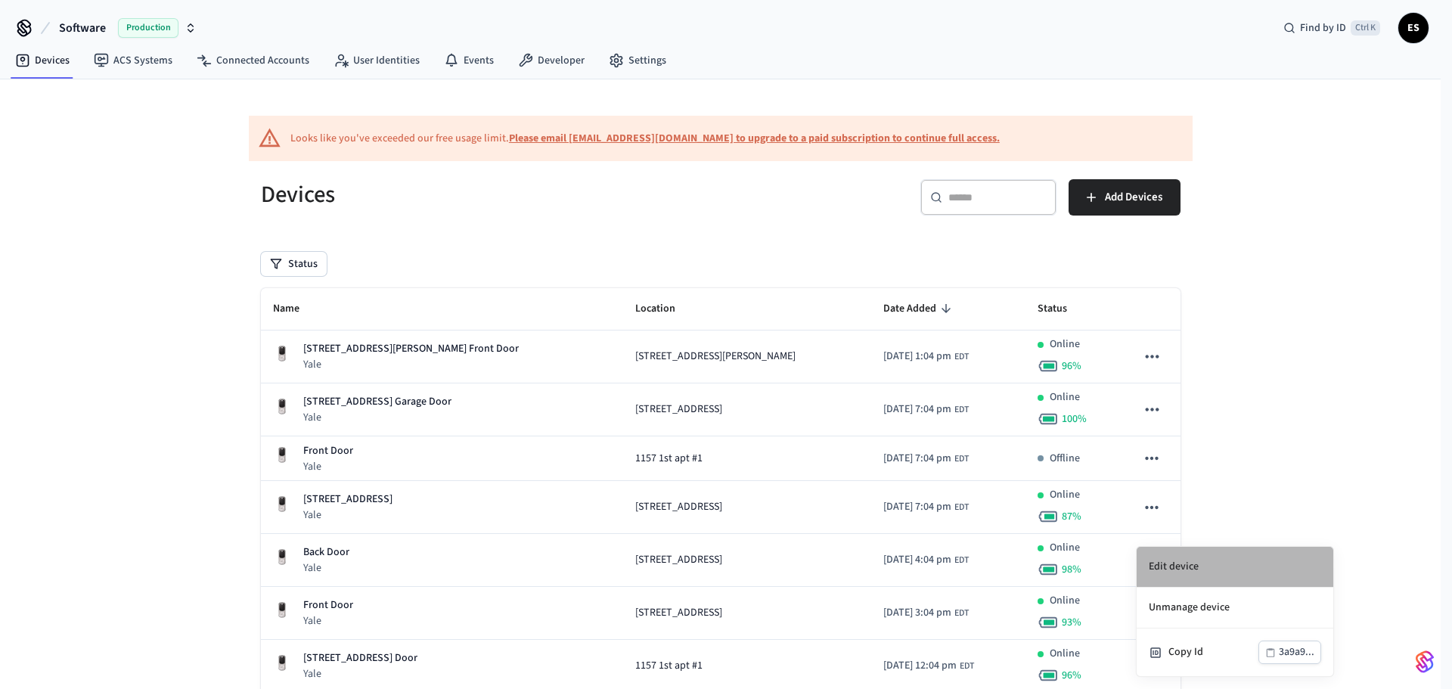
click at [1198, 576] on li "Edit device" at bounding box center [1235, 567] width 197 height 41
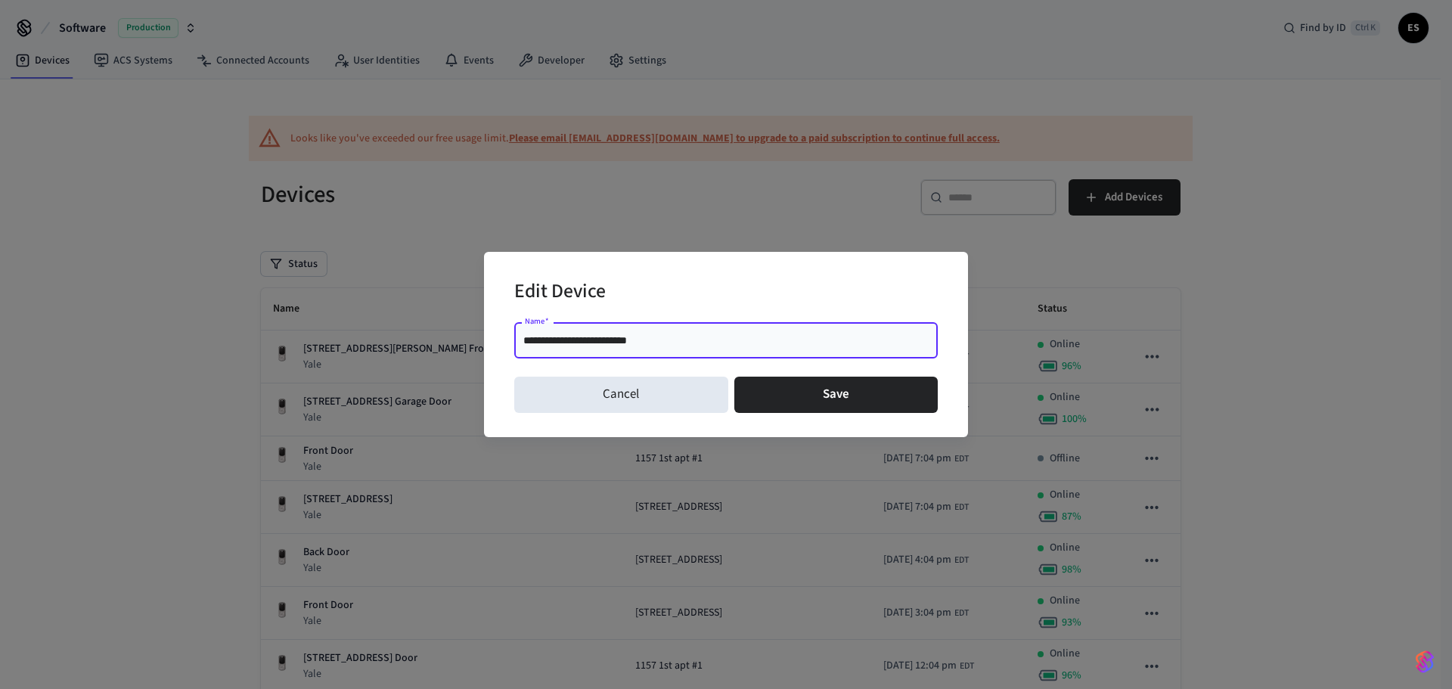
click at [613, 344] on input "**********" at bounding box center [725, 340] width 405 height 15
type input "**********"
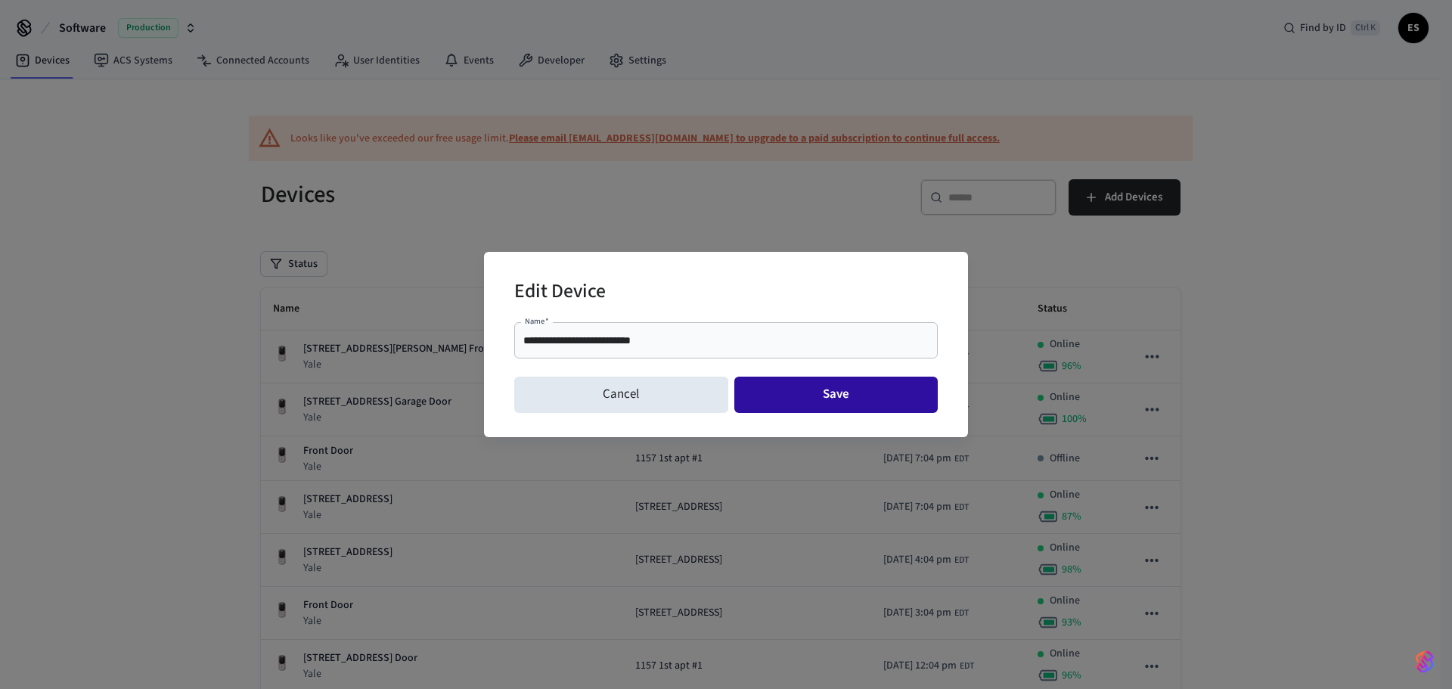
click at [815, 404] on button "Save" at bounding box center [836, 395] width 204 height 36
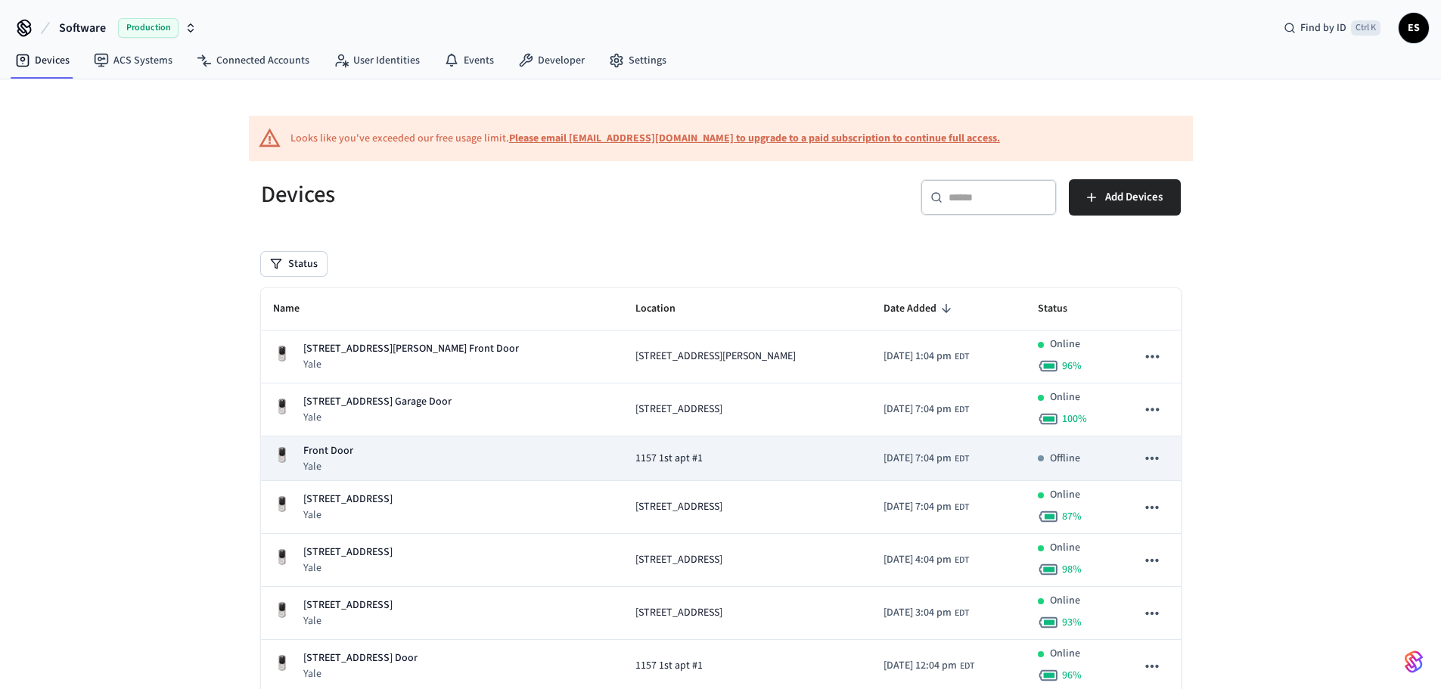
click at [1155, 455] on icon "sticky table" at bounding box center [1152, 459] width 20 height 20
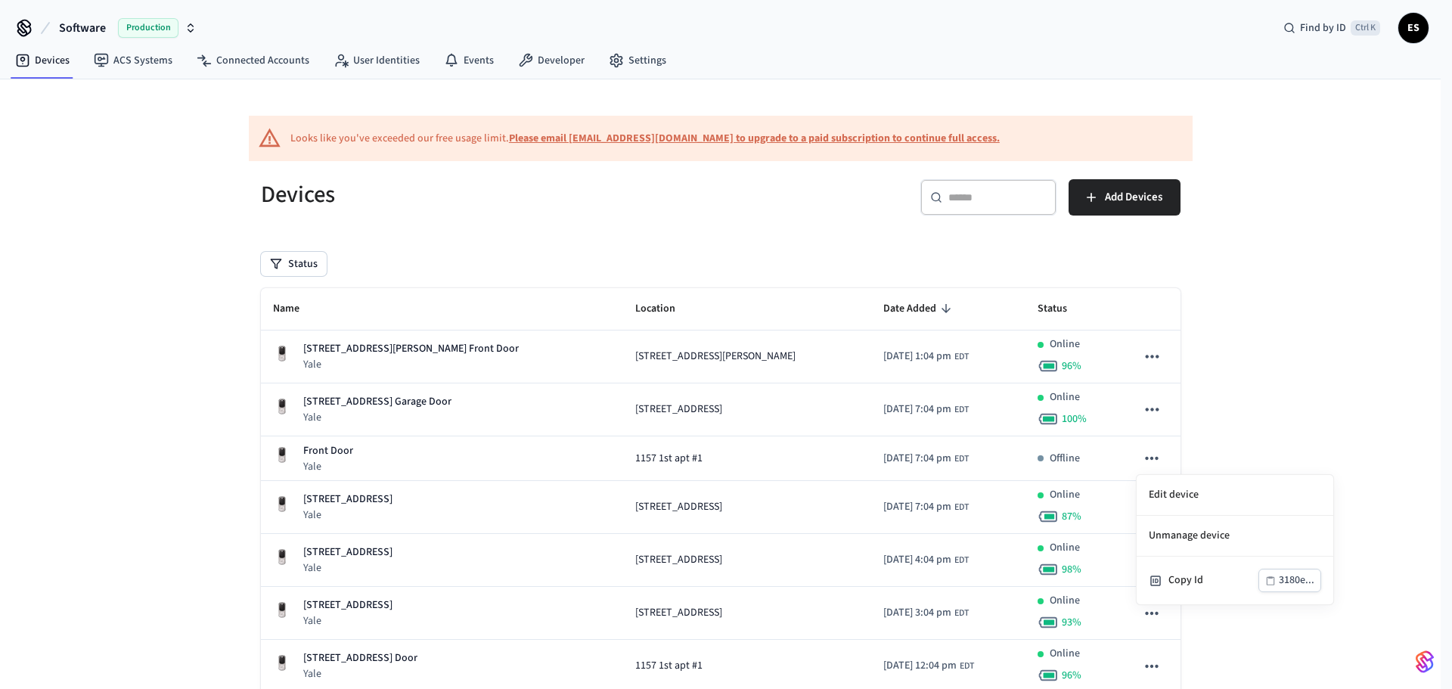
drag, startPoint x: 669, startPoint y: 464, endPoint x: 660, endPoint y: 457, distance: 11.3
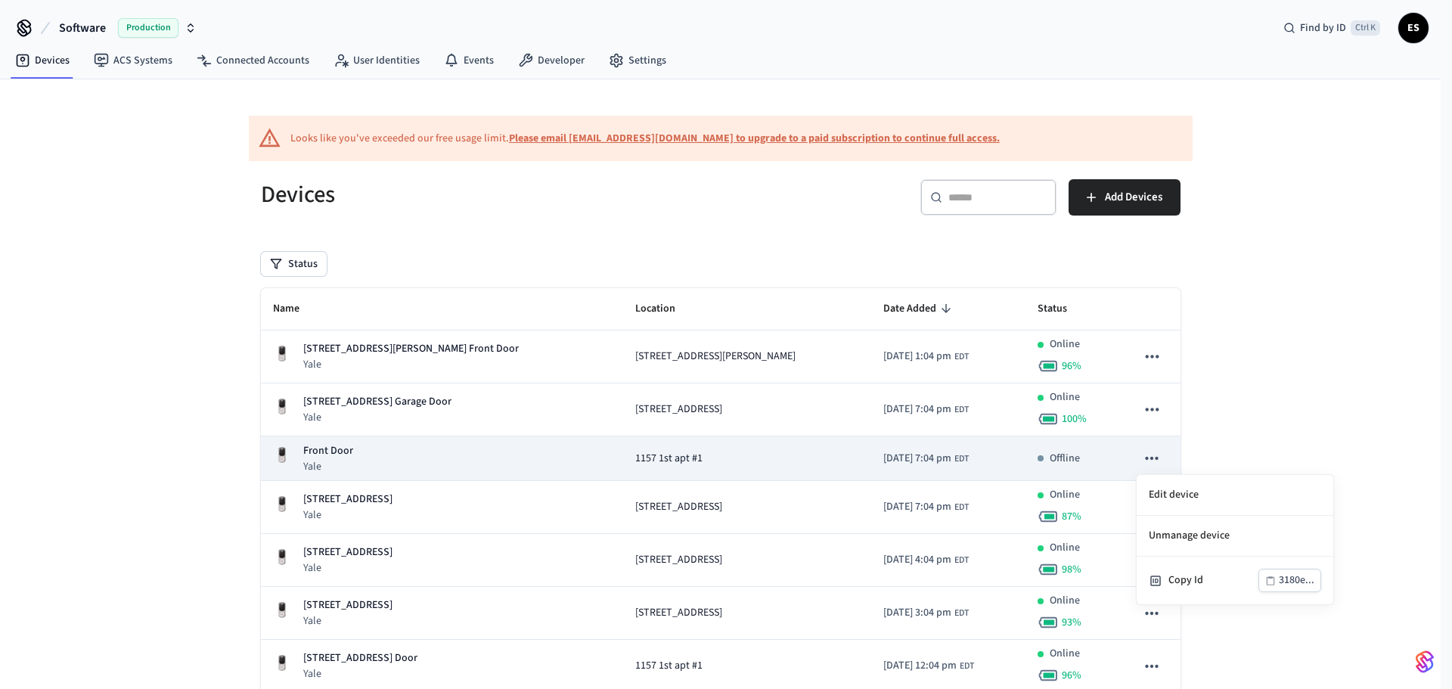
drag, startPoint x: 660, startPoint y: 457, endPoint x: 396, endPoint y: 457, distance: 264.7
click at [597, 457] on div at bounding box center [726, 344] width 1452 height 689
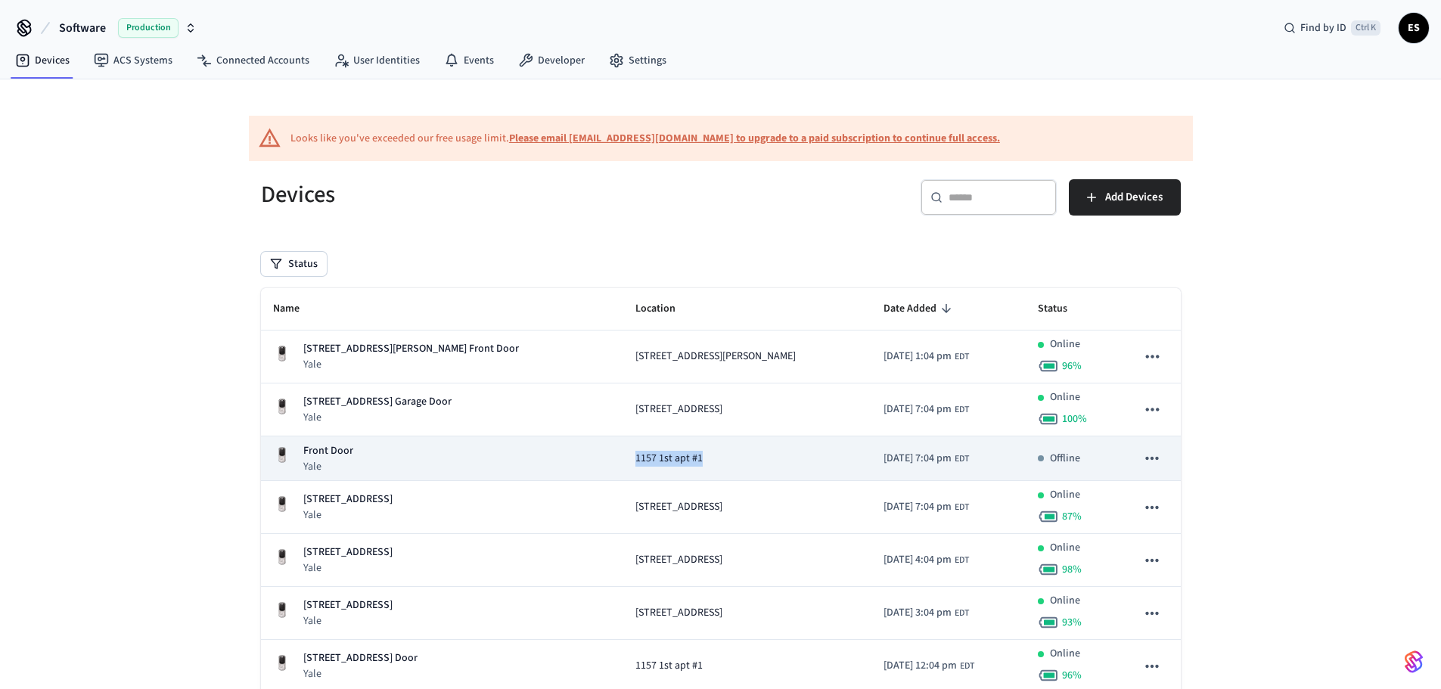
copy span "1157 1st apt #1"
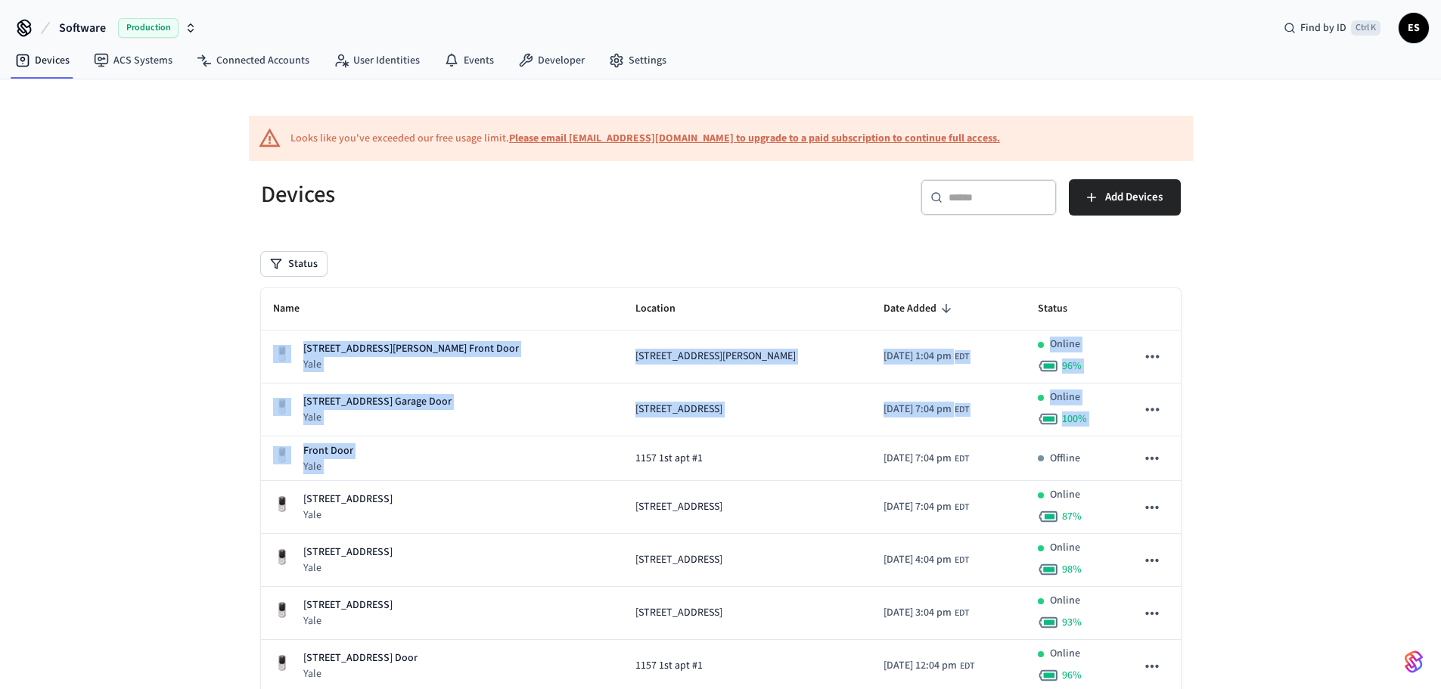
drag, startPoint x: 589, startPoint y: 463, endPoint x: 1252, endPoint y: 442, distance: 662.9
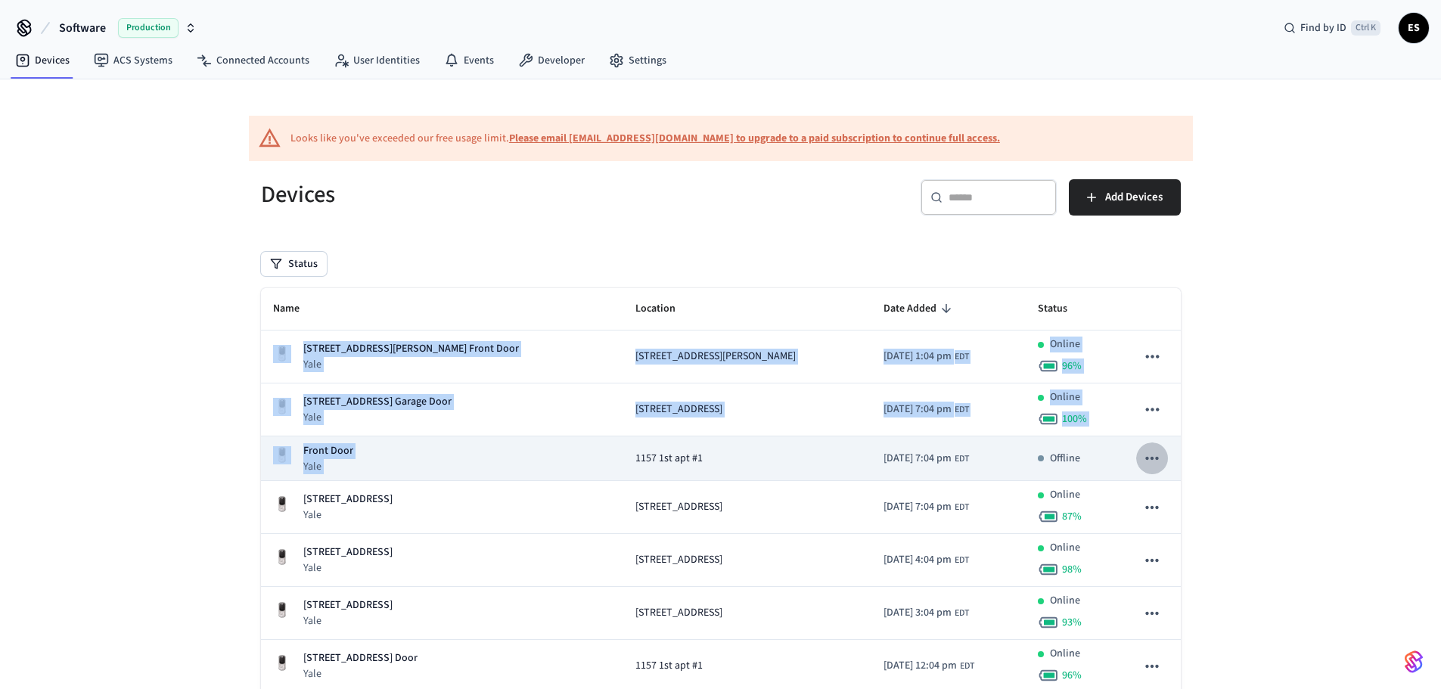
click at [1144, 459] on icon "sticky table" at bounding box center [1152, 459] width 20 height 20
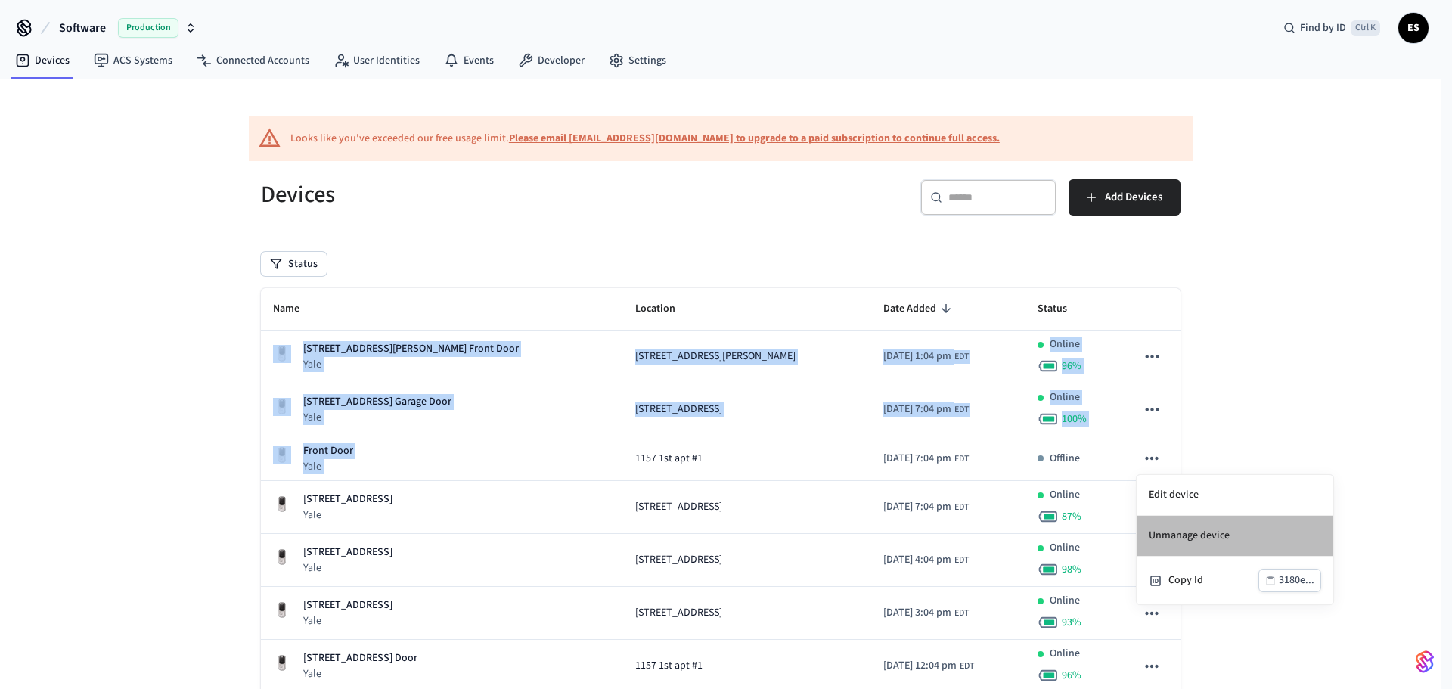
click at [1169, 499] on ul "Edit device Unmanage device Copy Id 3180e..." at bounding box center [1235, 539] width 197 height 129
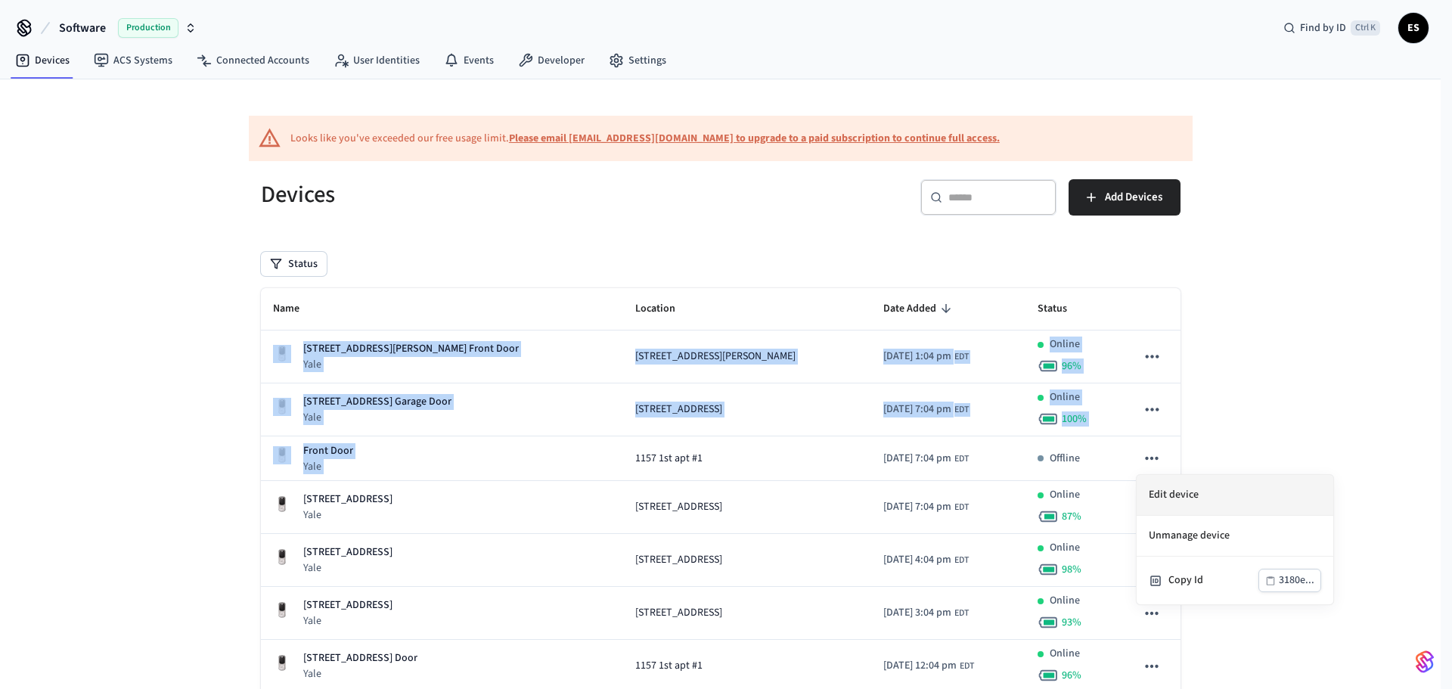
click at [1167, 493] on li "Edit device" at bounding box center [1235, 495] width 197 height 41
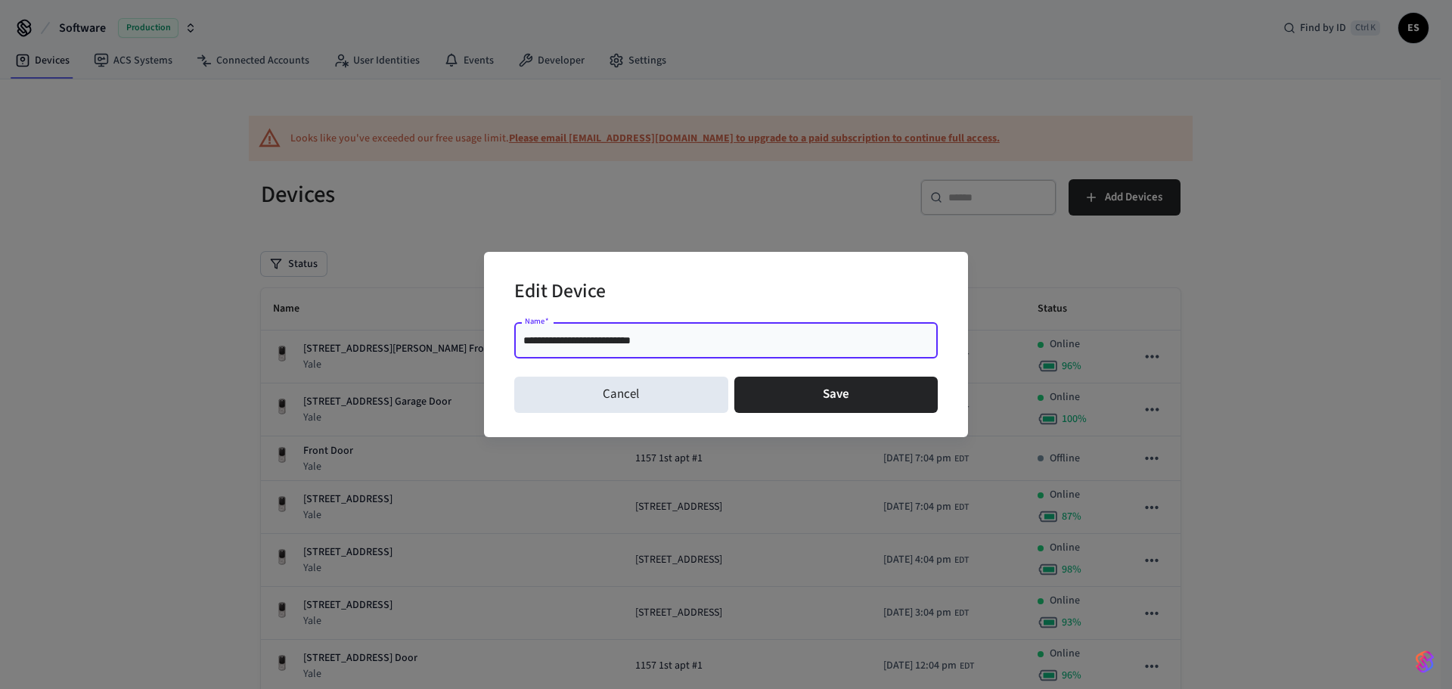
drag, startPoint x: 607, startPoint y: 341, endPoint x: 318, endPoint y: 320, distance: 289.7
click at [181, 316] on div "**********" at bounding box center [726, 344] width 1452 height 689
type input "**********"
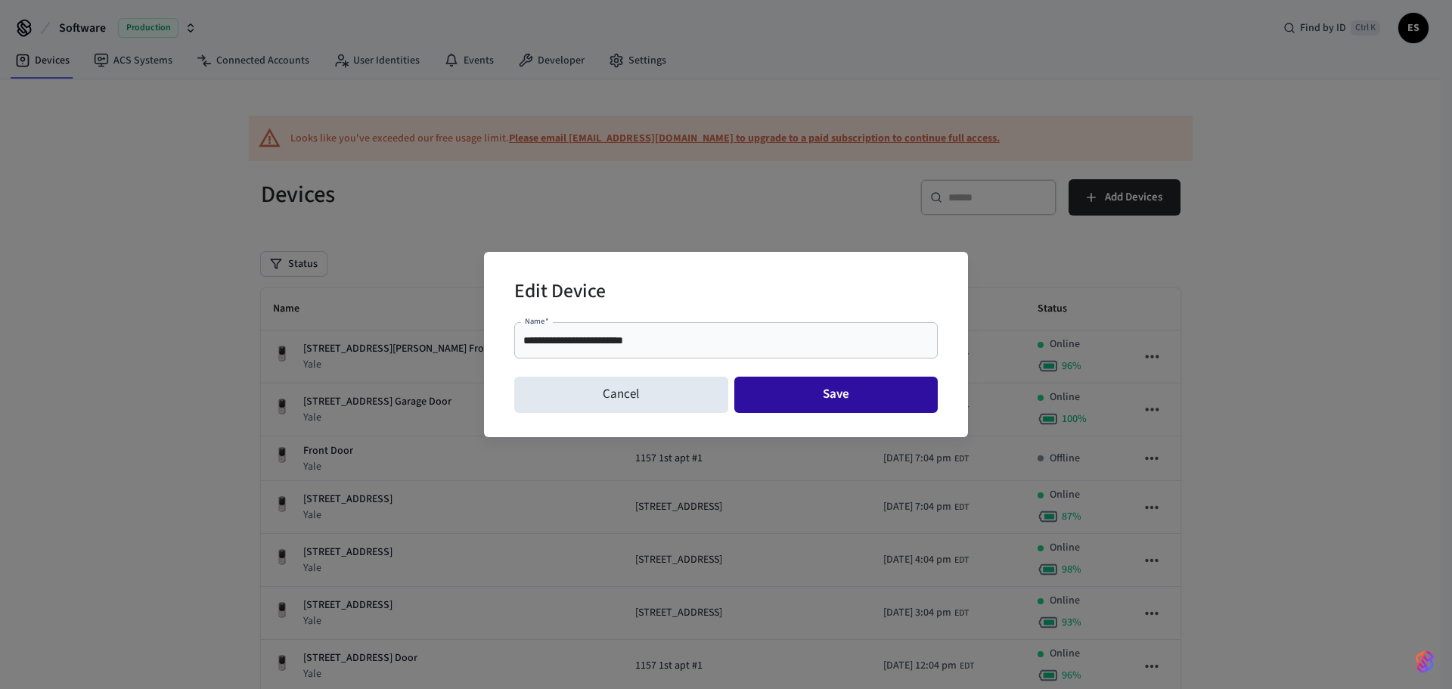
click at [829, 393] on button "Save" at bounding box center [836, 395] width 204 height 36
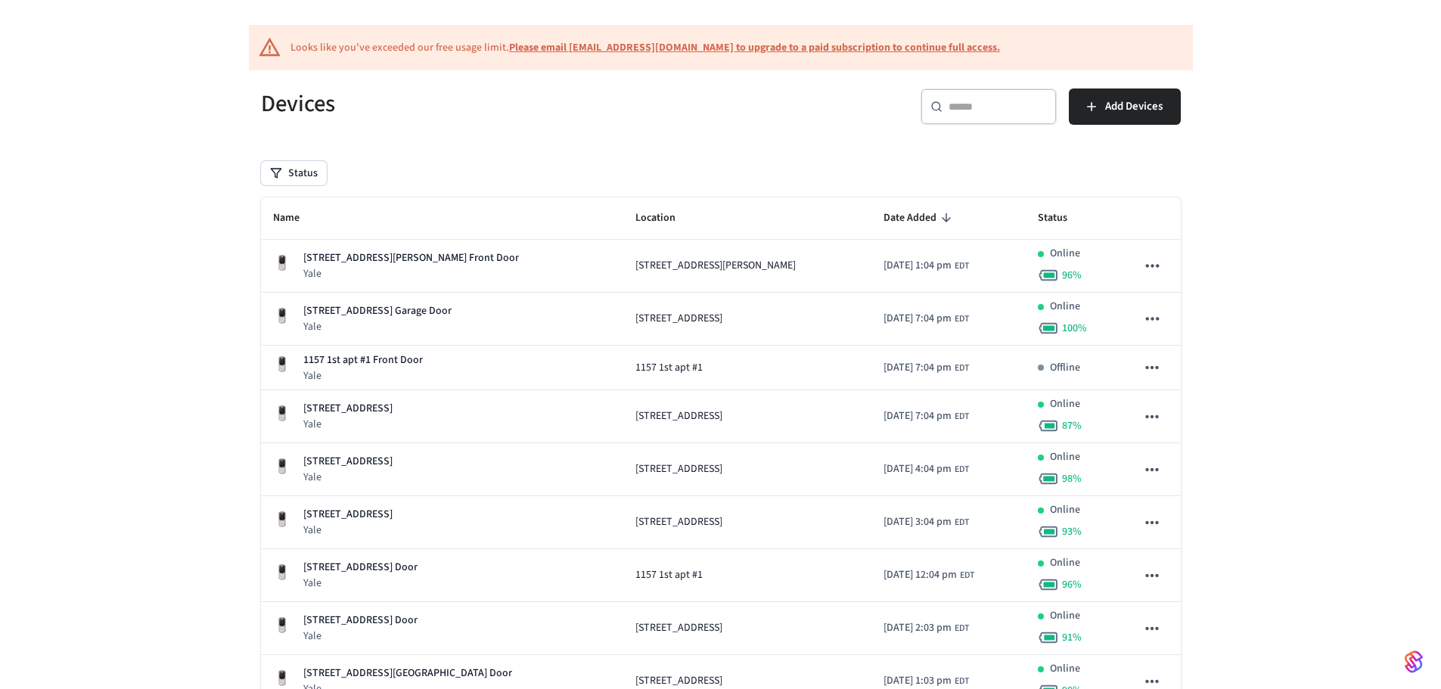
scroll to position [95, 0]
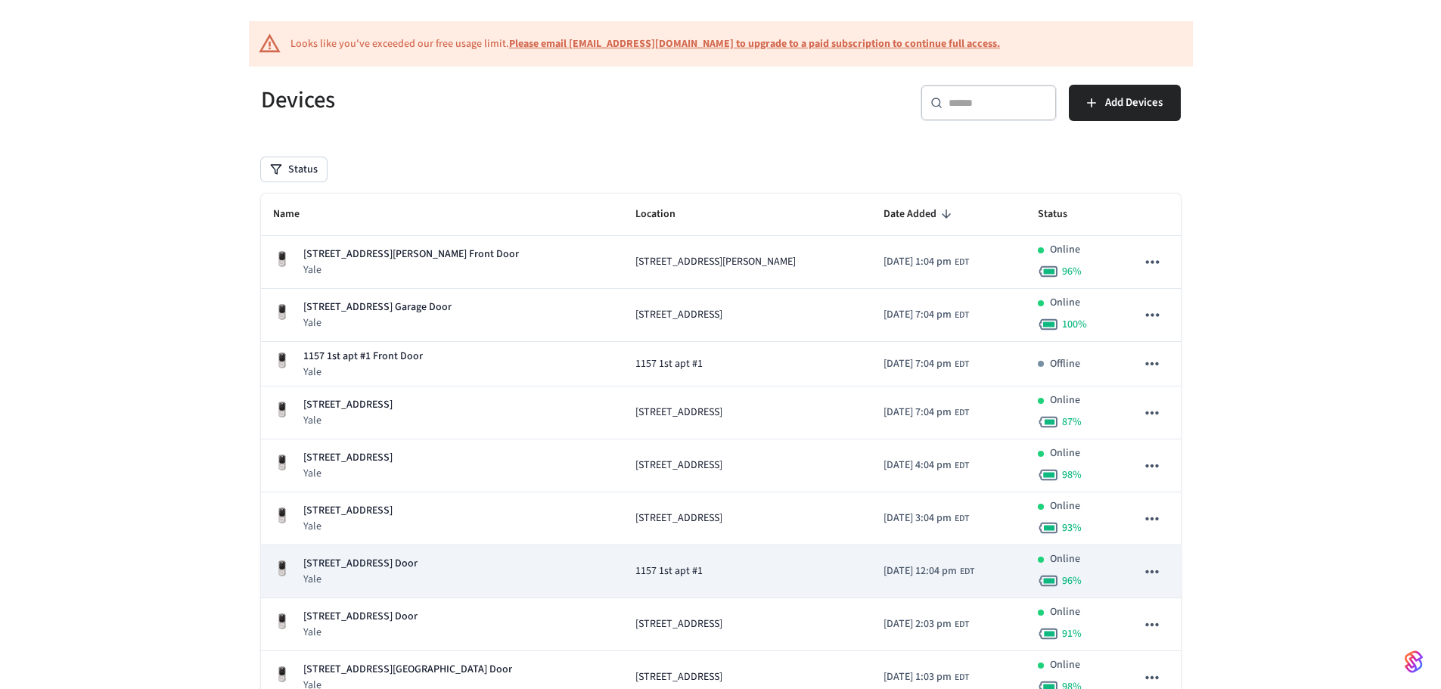
click at [483, 567] on div "[STREET_ADDRESS] Front Door Yale" at bounding box center [442, 571] width 339 height 31
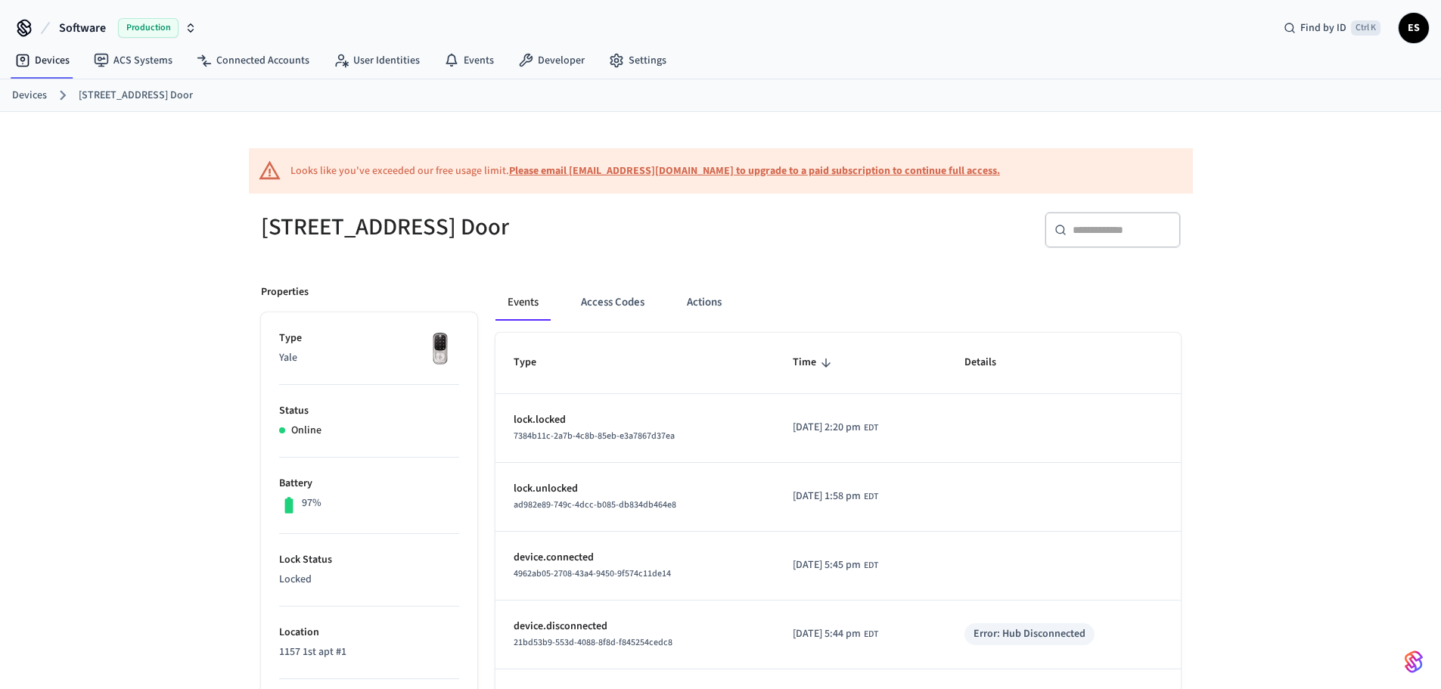
scroll to position [44, 0]
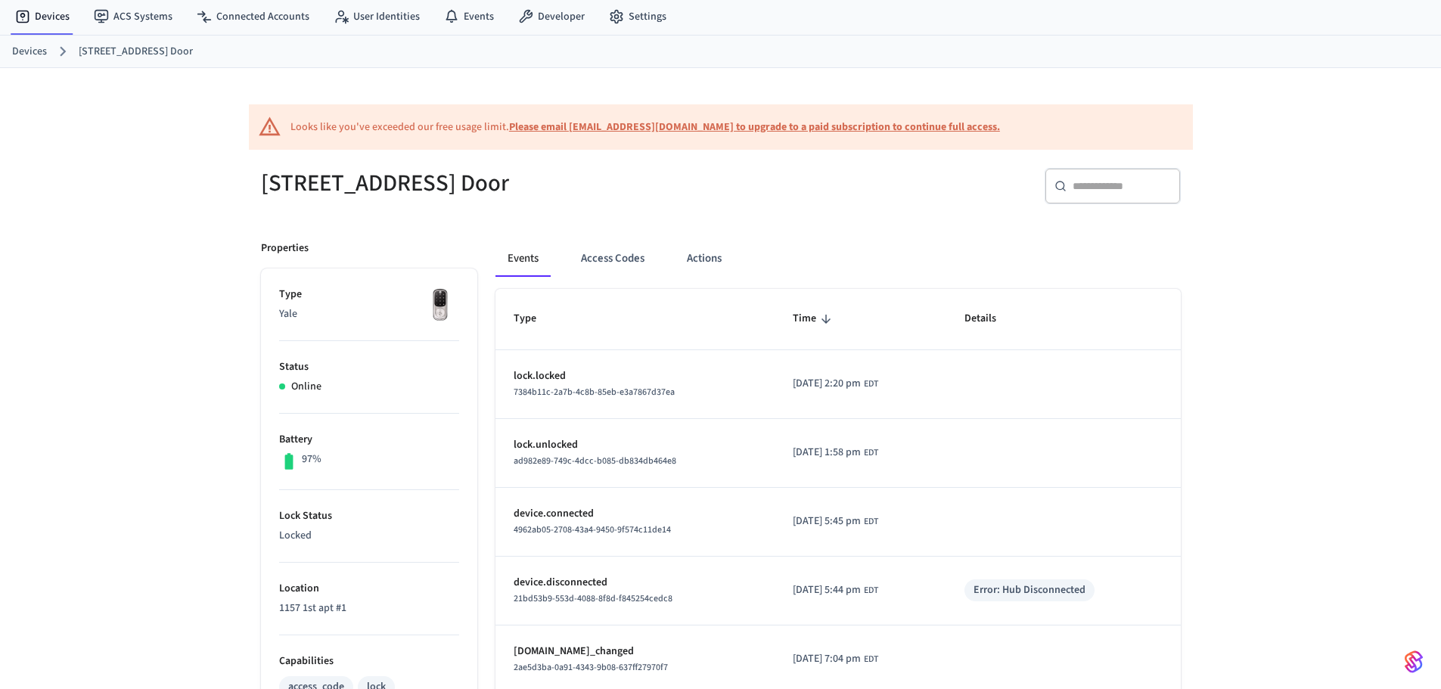
click at [39, 58] on link "Devices" at bounding box center [29, 52] width 35 height 16
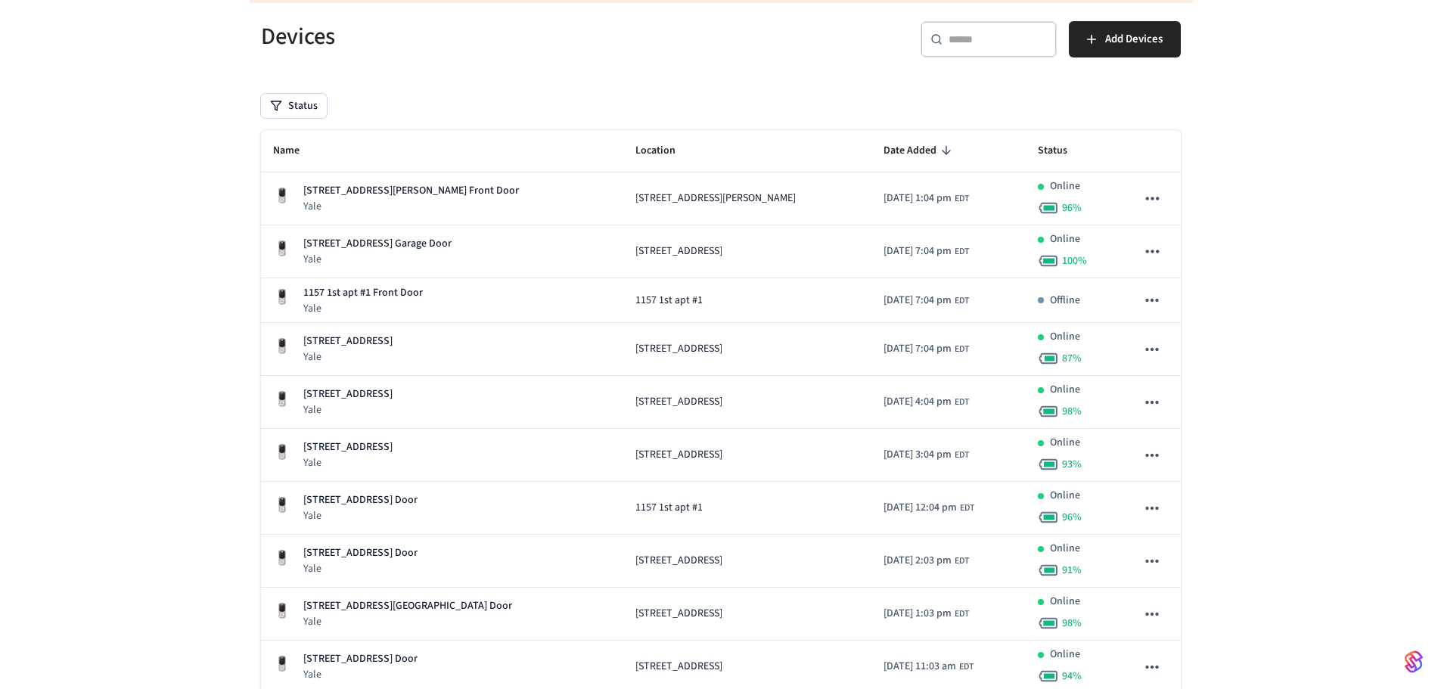
scroll to position [166, 0]
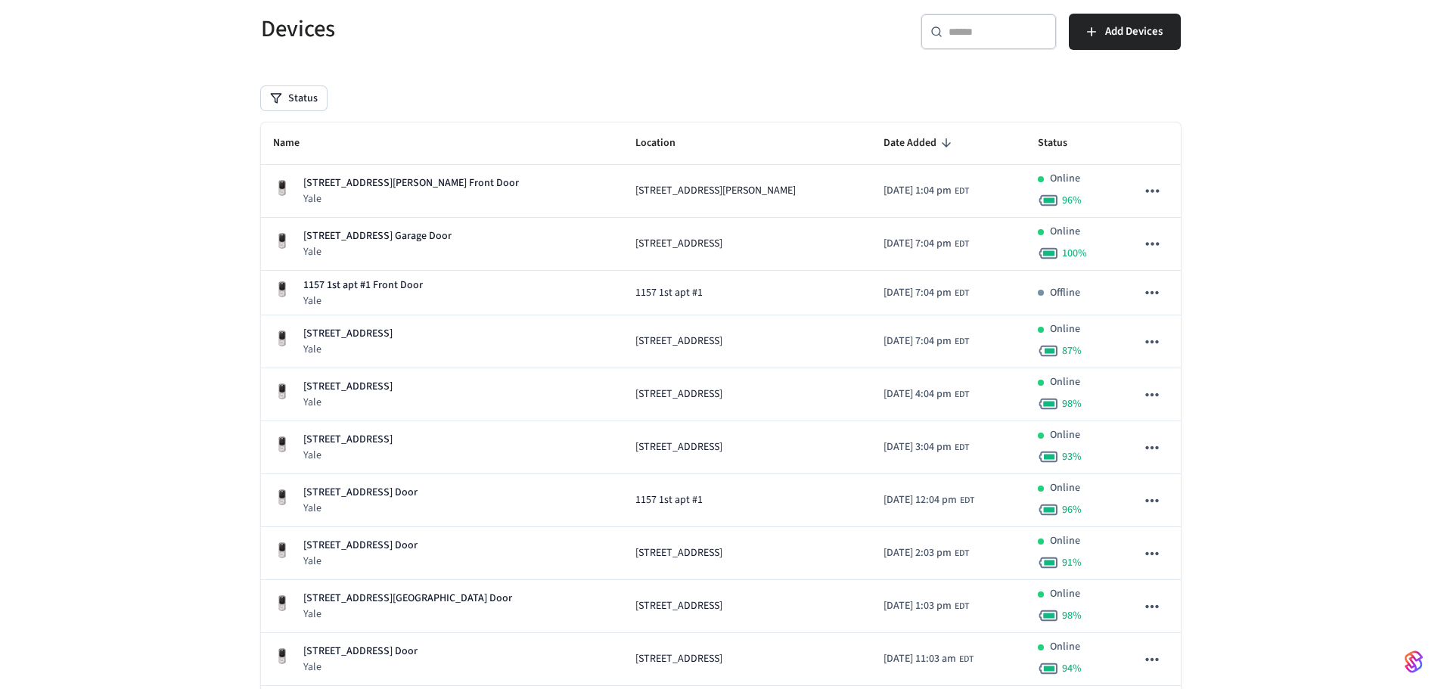
click at [400, 138] on th "Name" at bounding box center [442, 144] width 363 height 42
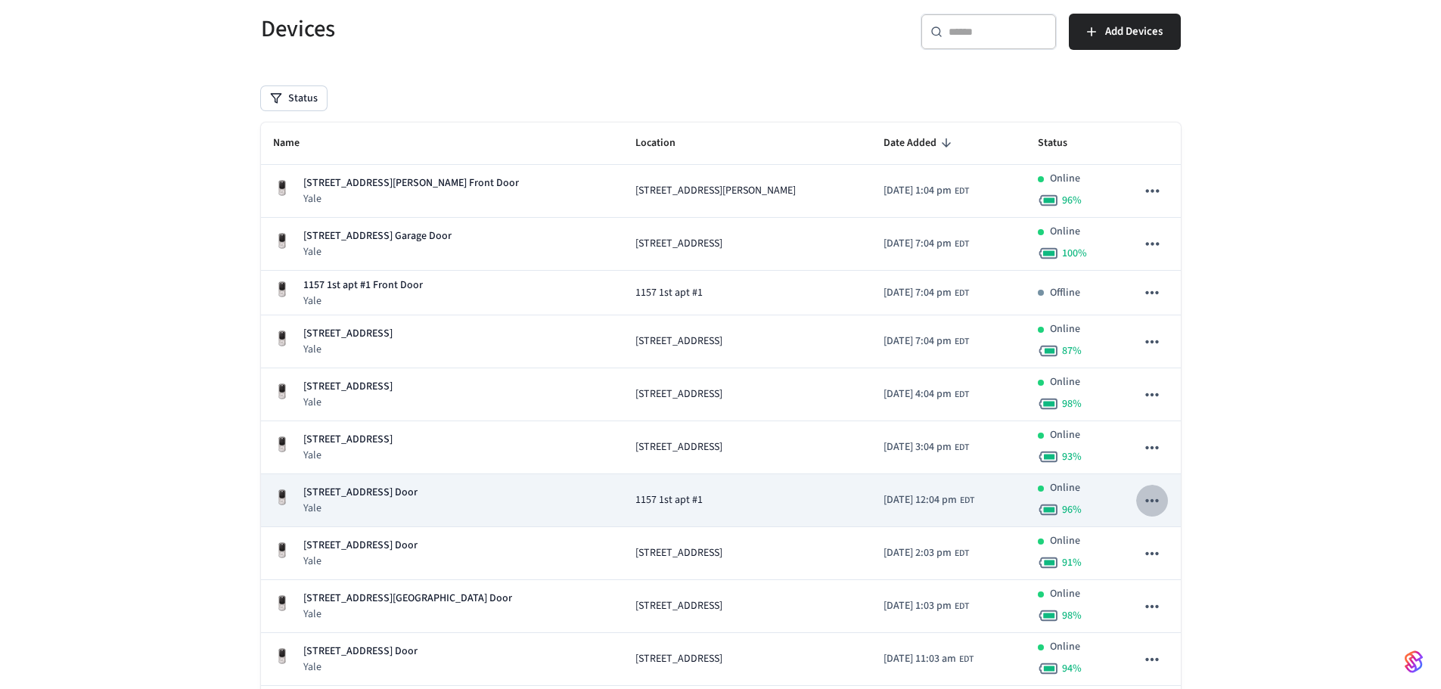
click at [1160, 501] on icon "sticky table" at bounding box center [1152, 501] width 20 height 20
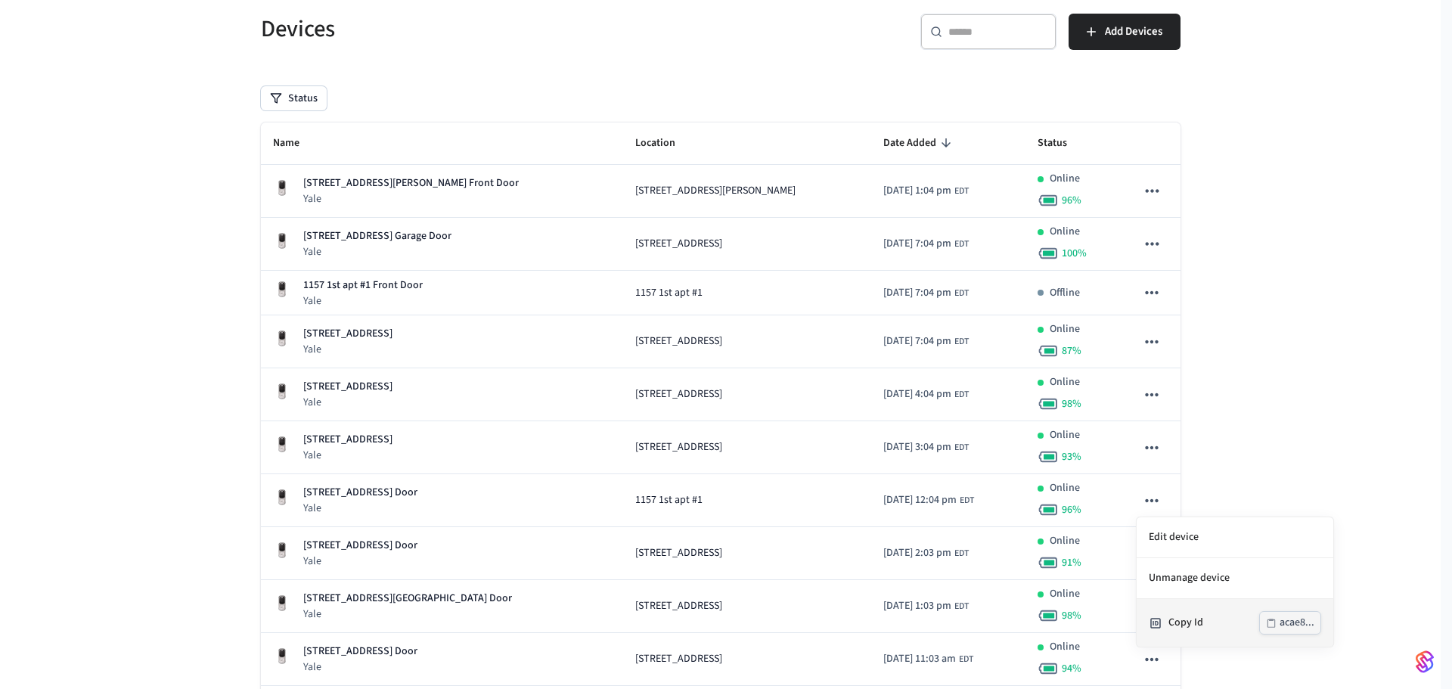
click at [1184, 619] on div "Copy Id" at bounding box center [1214, 623] width 91 height 16
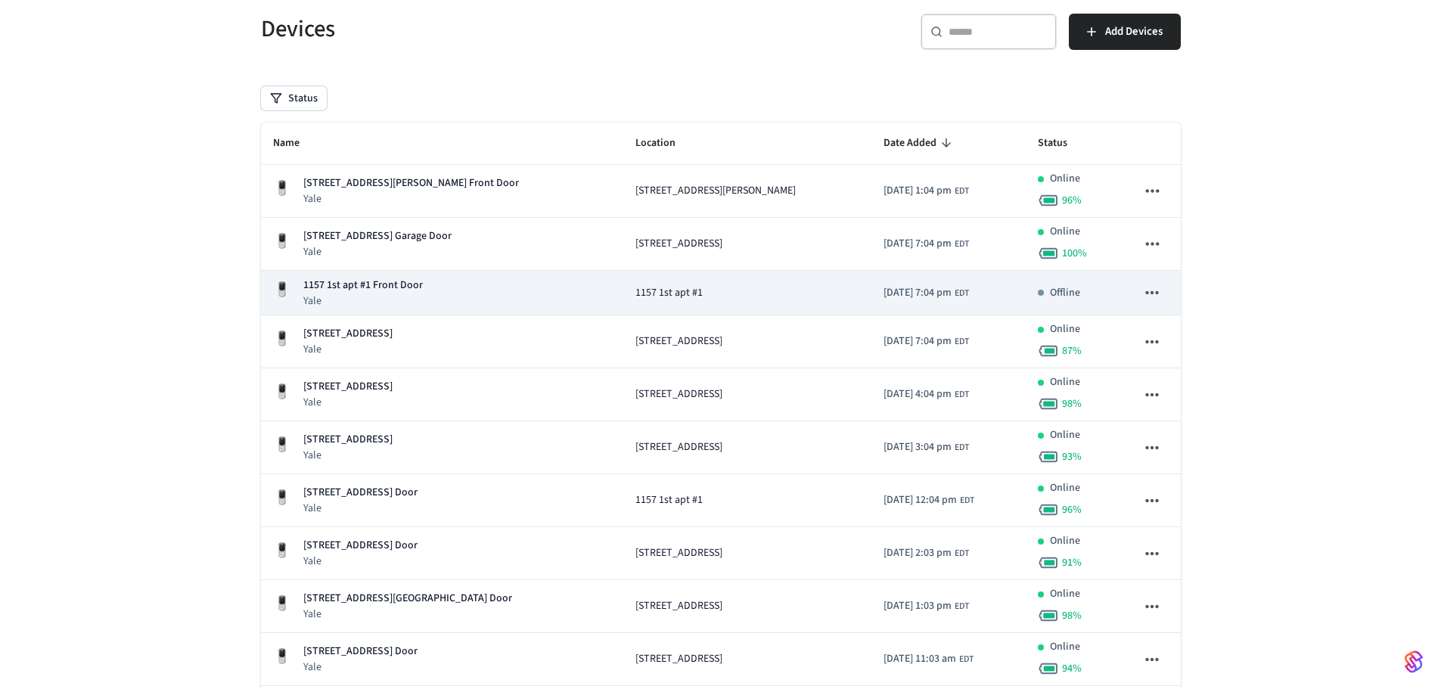
click at [1144, 292] on icon "sticky table" at bounding box center [1152, 293] width 20 height 20
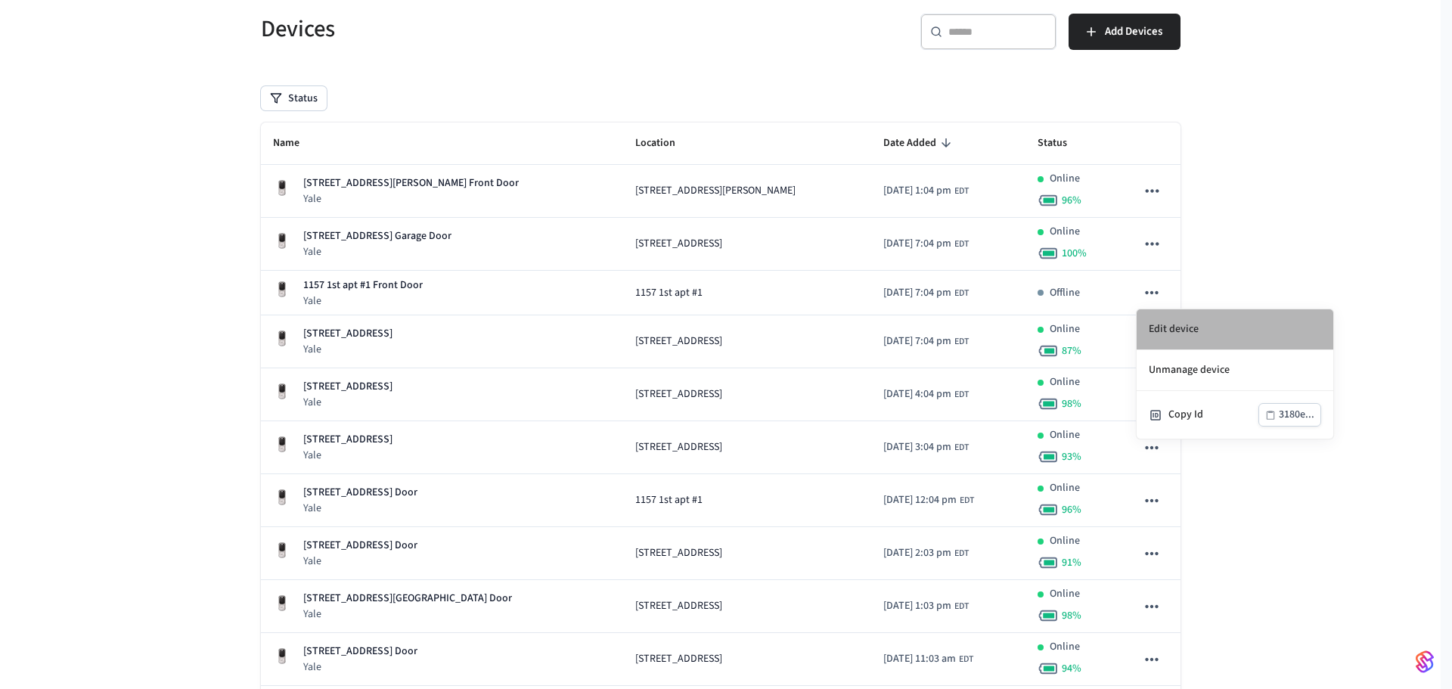
click at [1154, 324] on li "Edit device" at bounding box center [1235, 329] width 197 height 41
